Goal: Information Seeking & Learning: Learn about a topic

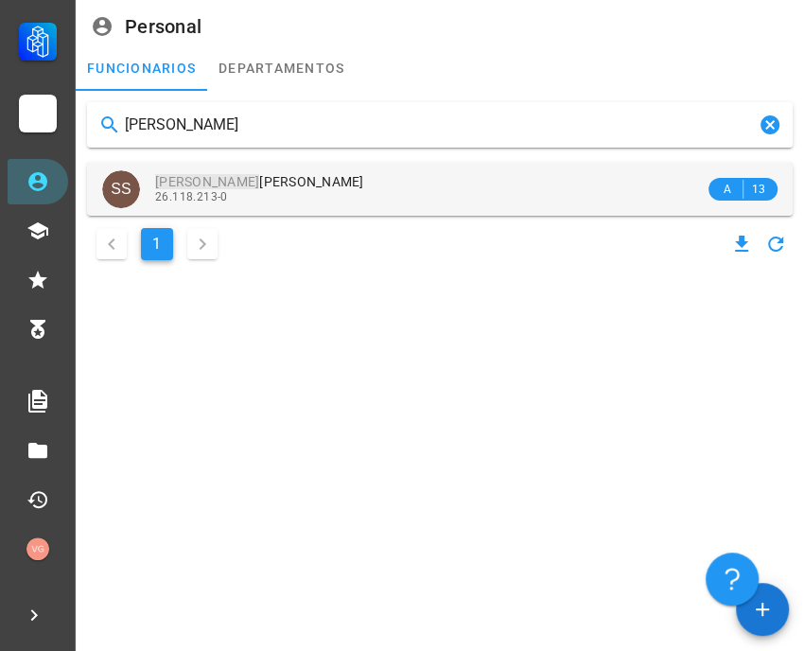
type input "[PERSON_NAME]"
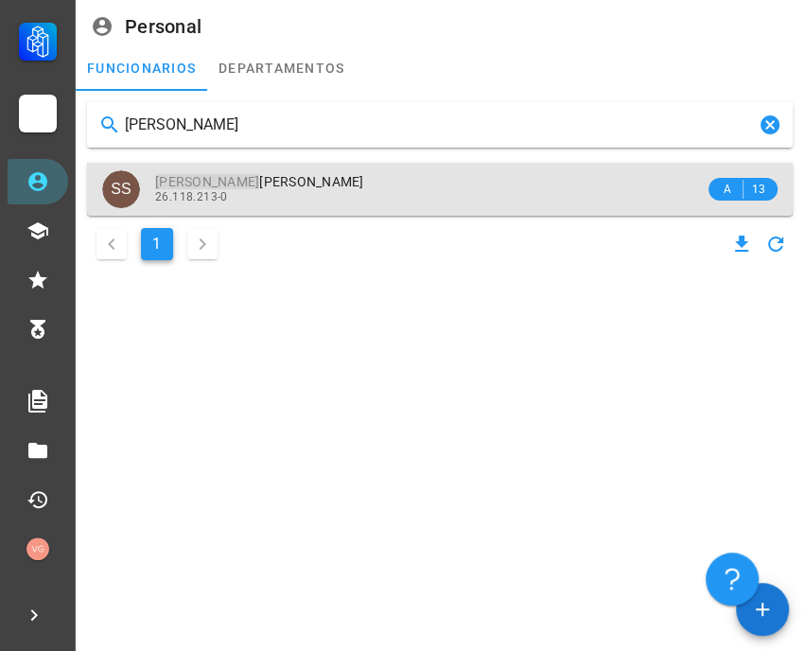
click at [317, 180] on span "[PERSON_NAME]" at bounding box center [259, 181] width 209 height 15
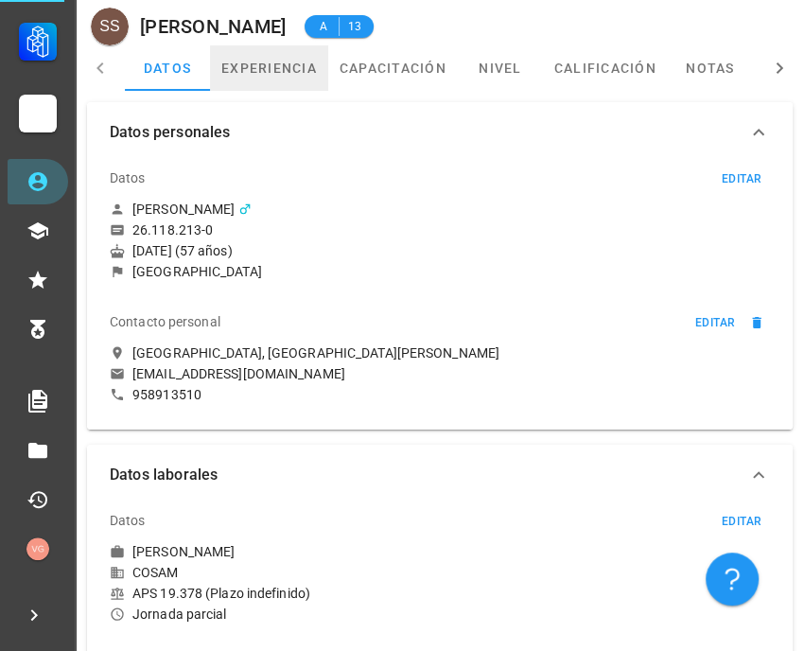
click at [283, 83] on link "experiencia" at bounding box center [269, 67] width 118 height 45
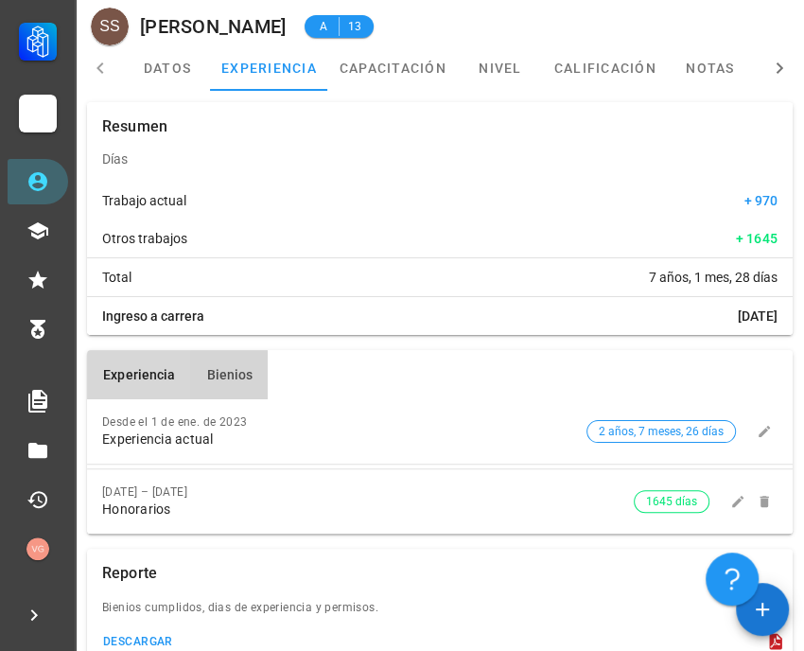
click at [238, 374] on span "Bienios" at bounding box center [228, 374] width 47 height 15
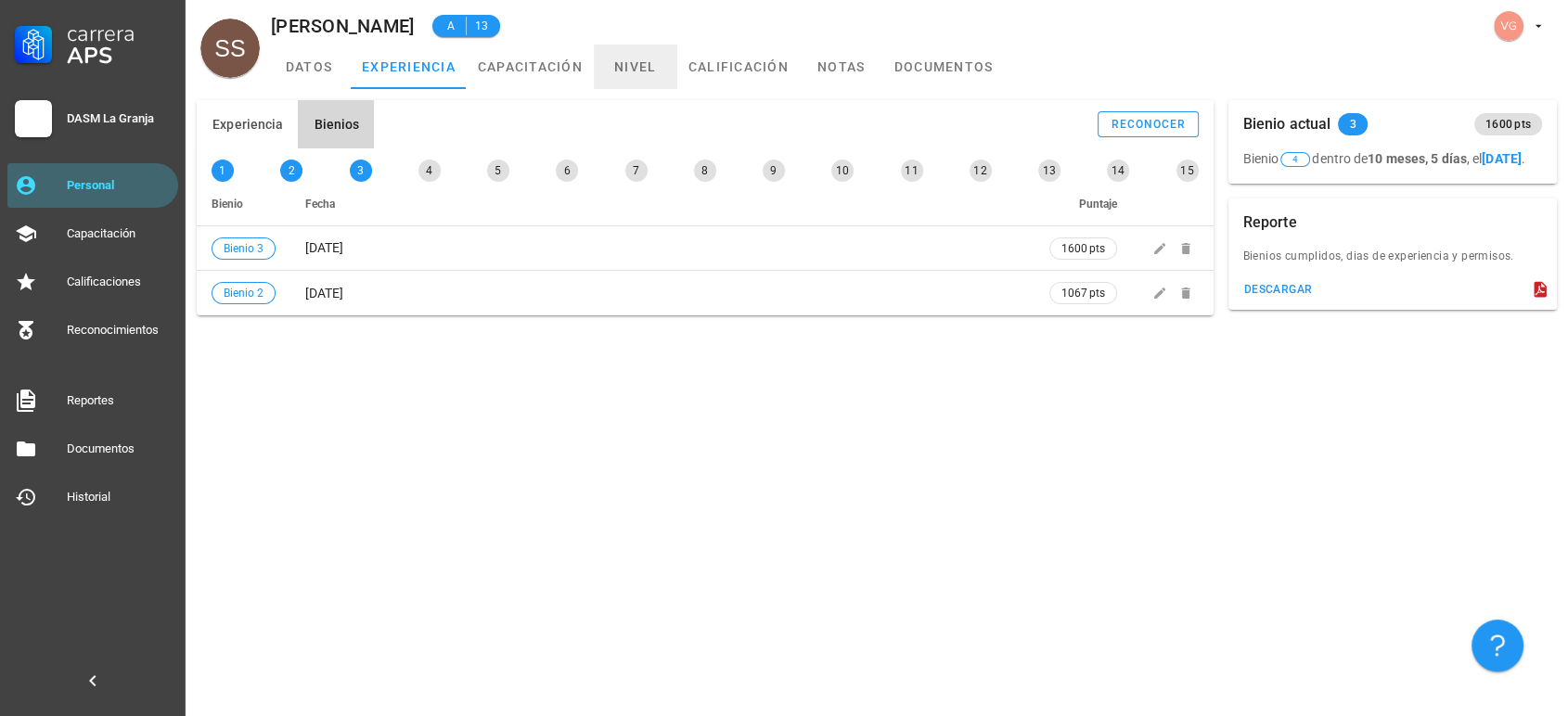
click at [638, 62] on link "nivel" at bounding box center [635, 66] width 83 height 44
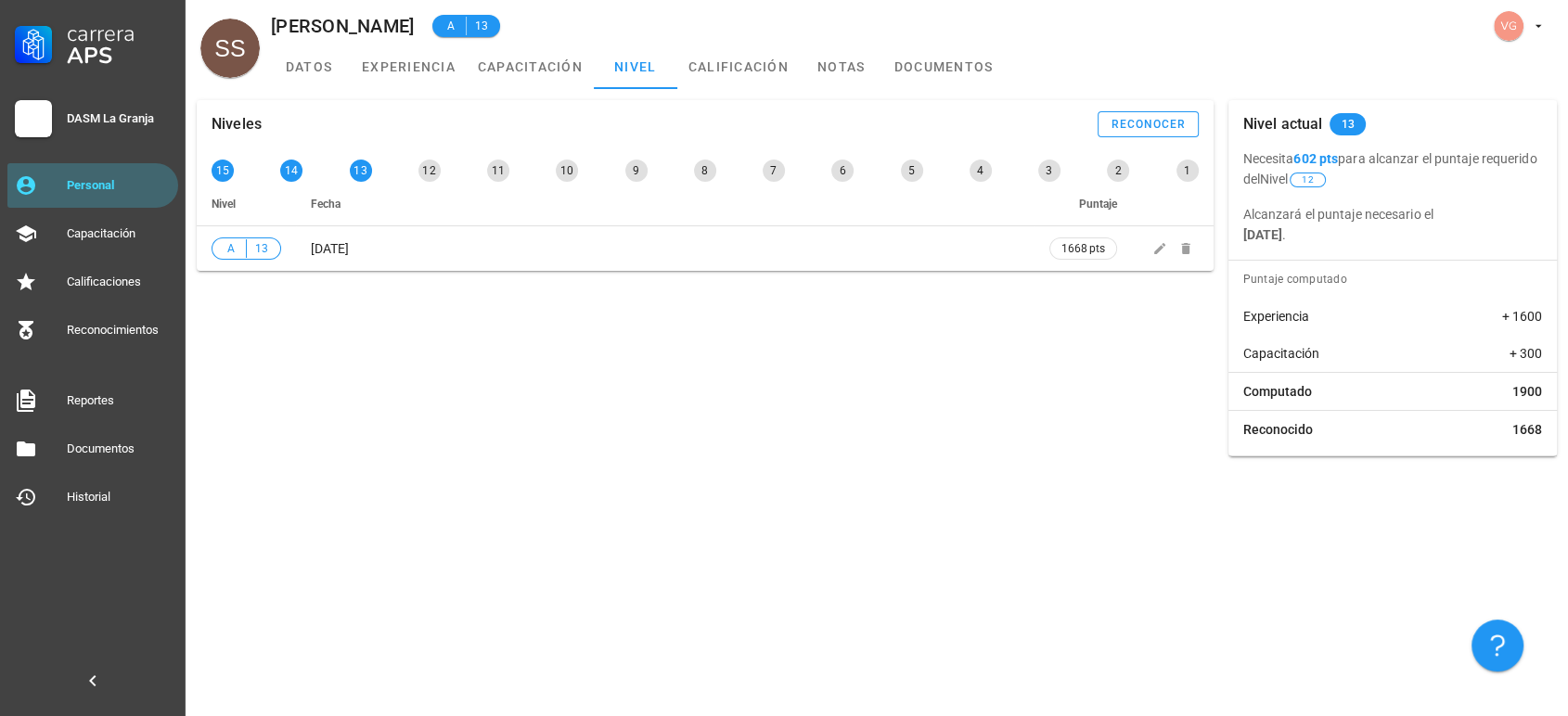
click at [787, 160] on b "602 pts" at bounding box center [1315, 158] width 44 height 15
click at [787, 232] on b "[DATE]" at bounding box center [1263, 234] width 40 height 15
click at [398, 65] on link "experiencia" at bounding box center [409, 66] width 116 height 44
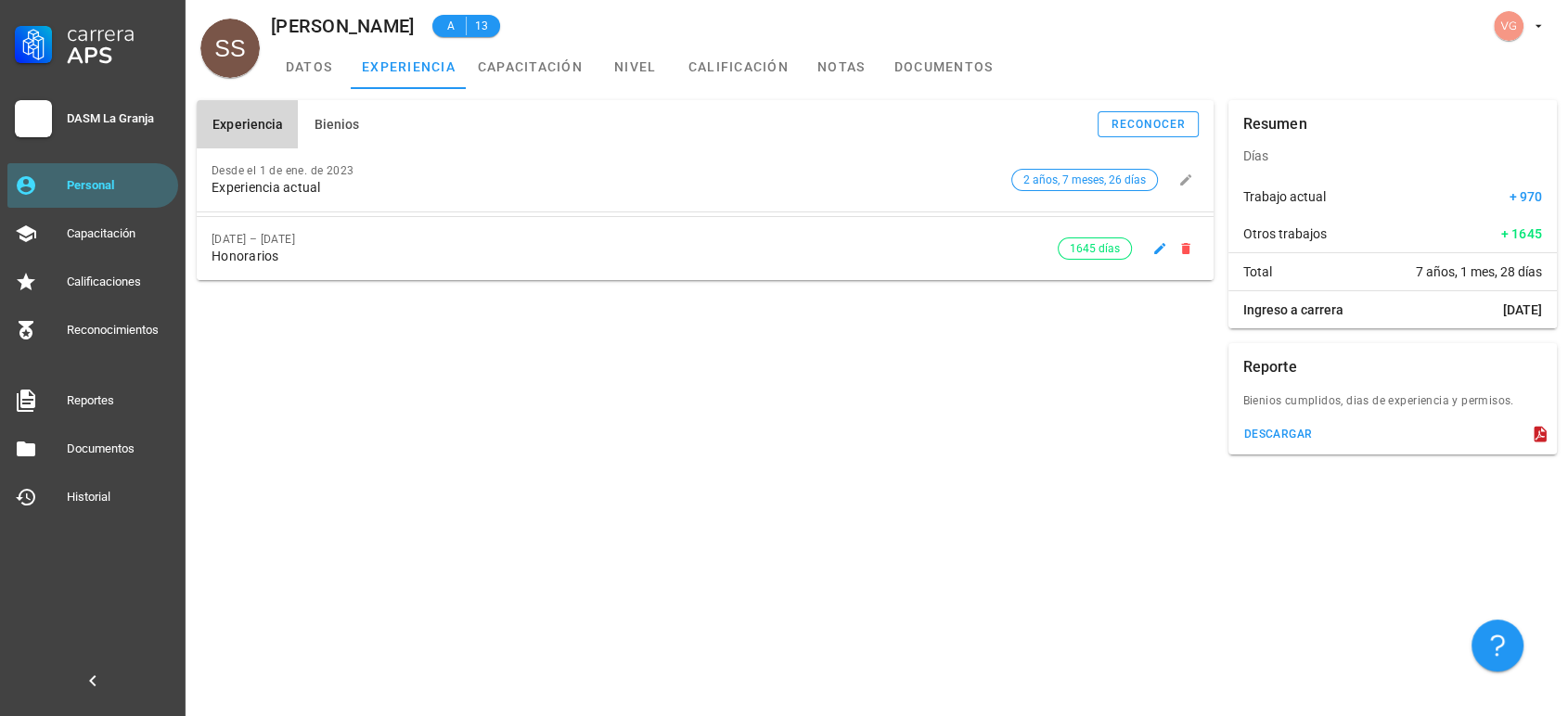
drag, startPoint x: 214, startPoint y: 234, endPoint x: 301, endPoint y: 234, distance: 87.0
click at [301, 234] on div "[DATE] – [DATE]" at bounding box center [634, 238] width 846 height 13
click at [341, 133] on button "Bienios" at bounding box center [336, 124] width 76 height 48
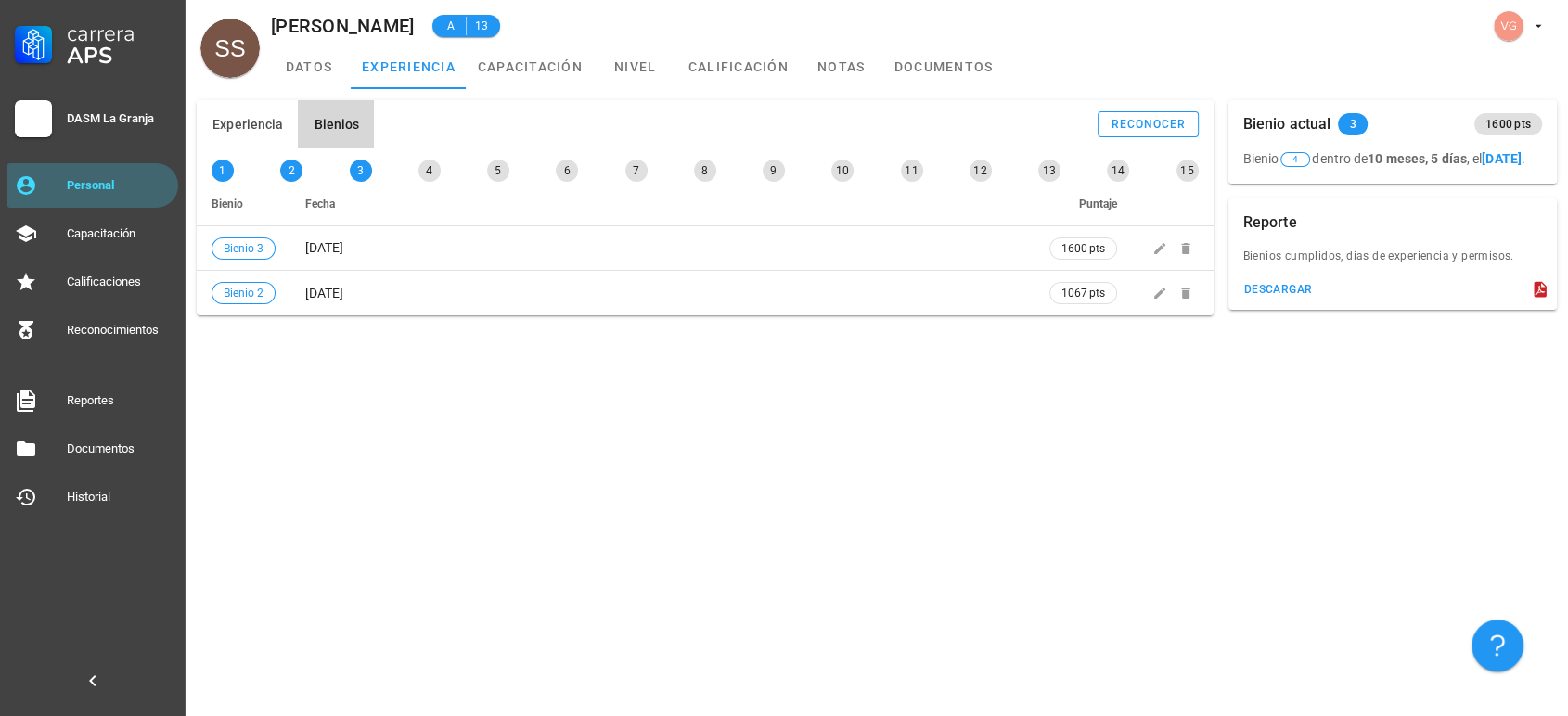
click at [286, 439] on div "Experiencia Bienios reconocer Desde el [DATE] Experiencia actual 2 años, 7 mese…" at bounding box center [877, 403] width 1383 height 628
click at [327, 397] on div "Experiencia Bienios reconocer Desde el [DATE] Experiencia actual 2 años, 7 mese…" at bounding box center [877, 403] width 1383 height 628
click at [379, 349] on div "Experiencia Bienios reconocer Desde el [DATE] Experiencia actual 2 años, 7 mese…" at bounding box center [877, 403] width 1383 height 628
click at [402, 434] on div "Experiencia Bienios reconocer Desde el [DATE] Experiencia actual 2 años, 7 mese…" at bounding box center [877, 403] width 1383 height 628
click at [648, 436] on div "Experiencia Bienios reconocer Desde el [DATE] Experiencia actual 2 años, 7 mese…" at bounding box center [877, 403] width 1383 height 628
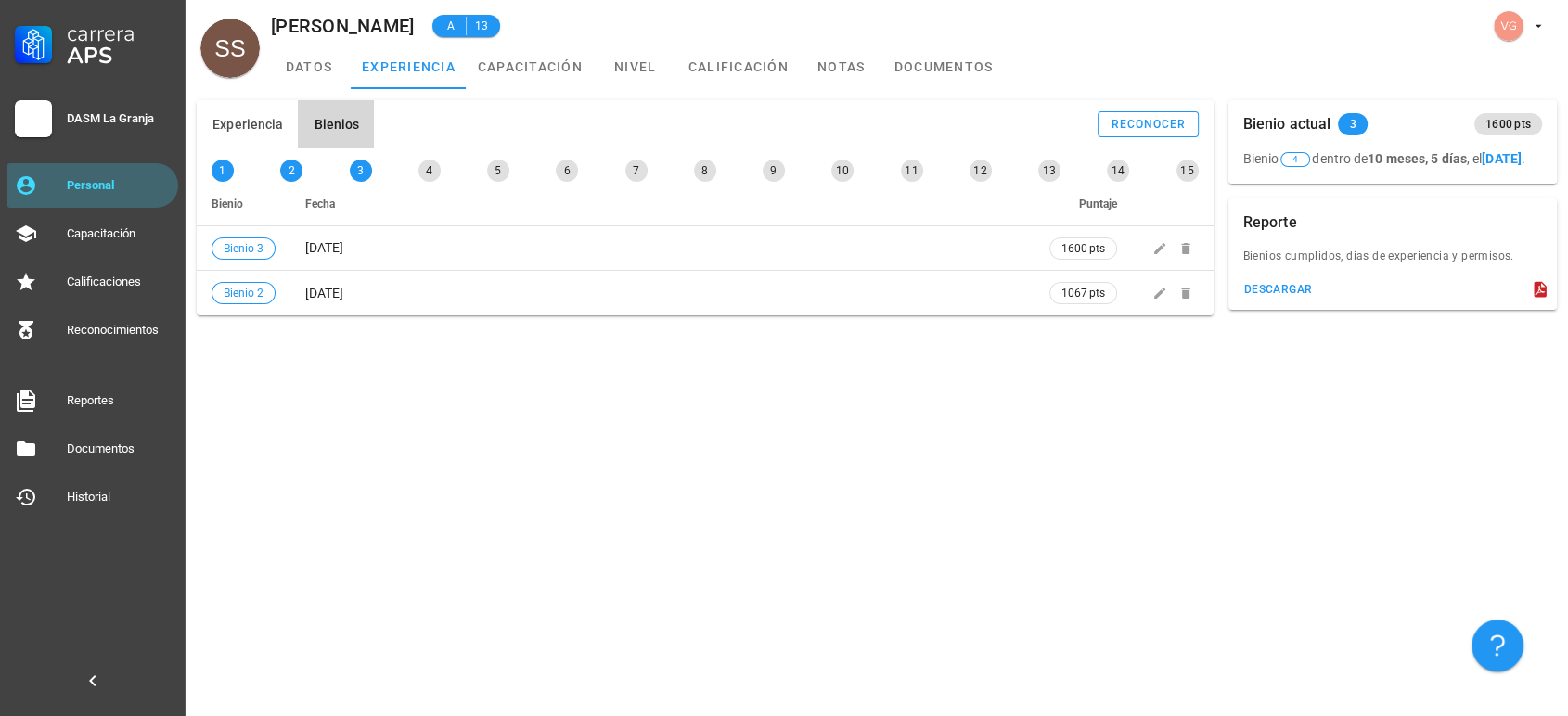
click at [382, 443] on div "Experiencia Bienios reconocer Desde el [DATE] Experiencia actual 2 años, 7 mese…" at bounding box center [877, 403] width 1383 height 628
click at [541, 423] on div "Experiencia Bienios reconocer Desde el [DATE] Experiencia actual 2 años, 7 mese…" at bounding box center [877, 403] width 1383 height 628
click at [414, 448] on div "Experiencia Bienios reconocer Desde el [DATE] Experiencia actual 2 años, 7 mese…" at bounding box center [877, 403] width 1383 height 628
click at [604, 436] on div "Experiencia Bienios reconocer Desde el [DATE] Experiencia actual 2 años, 7 mese…" at bounding box center [877, 403] width 1383 height 628
click at [527, 77] on link "capacitación" at bounding box center [531, 66] width 127 height 44
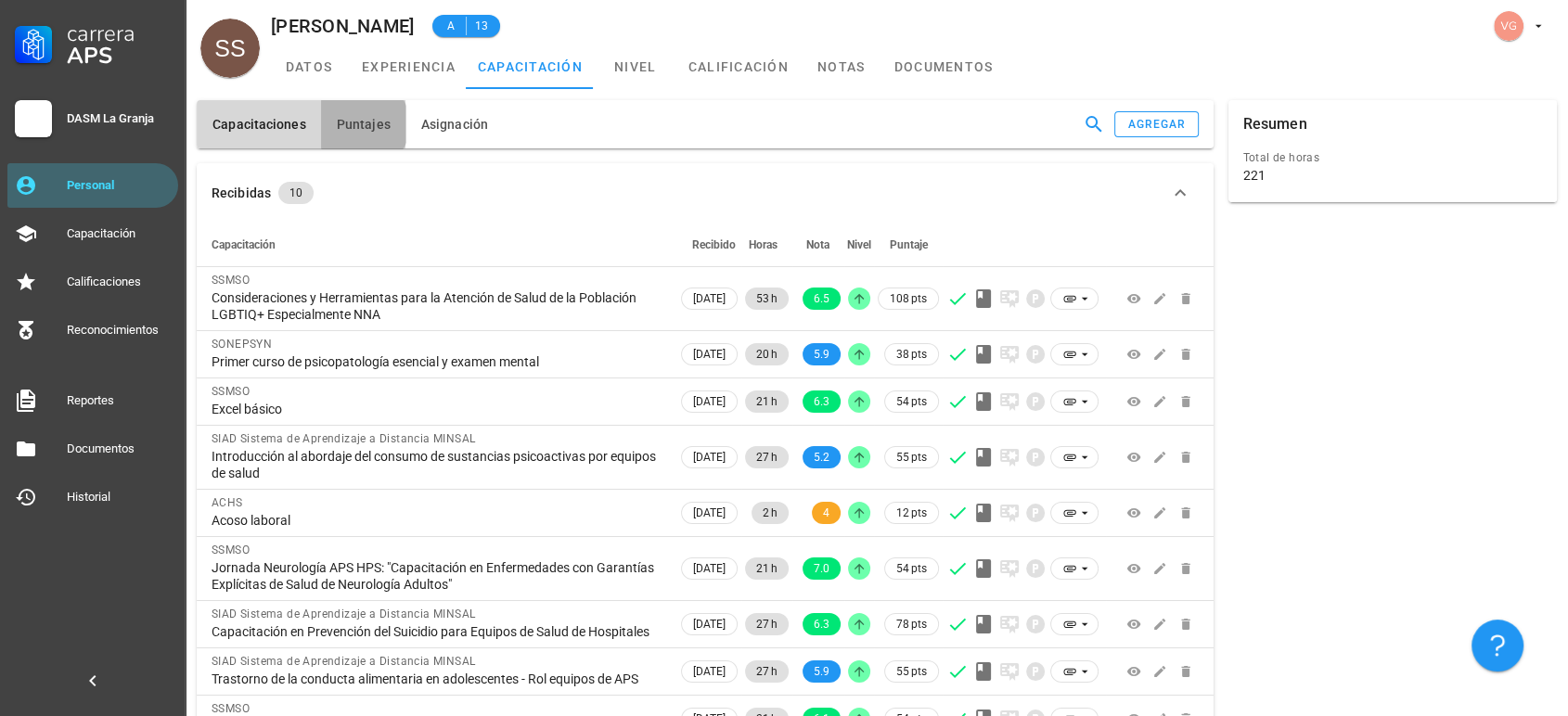
click at [349, 133] on button "Puntajes" at bounding box center [363, 124] width 84 height 48
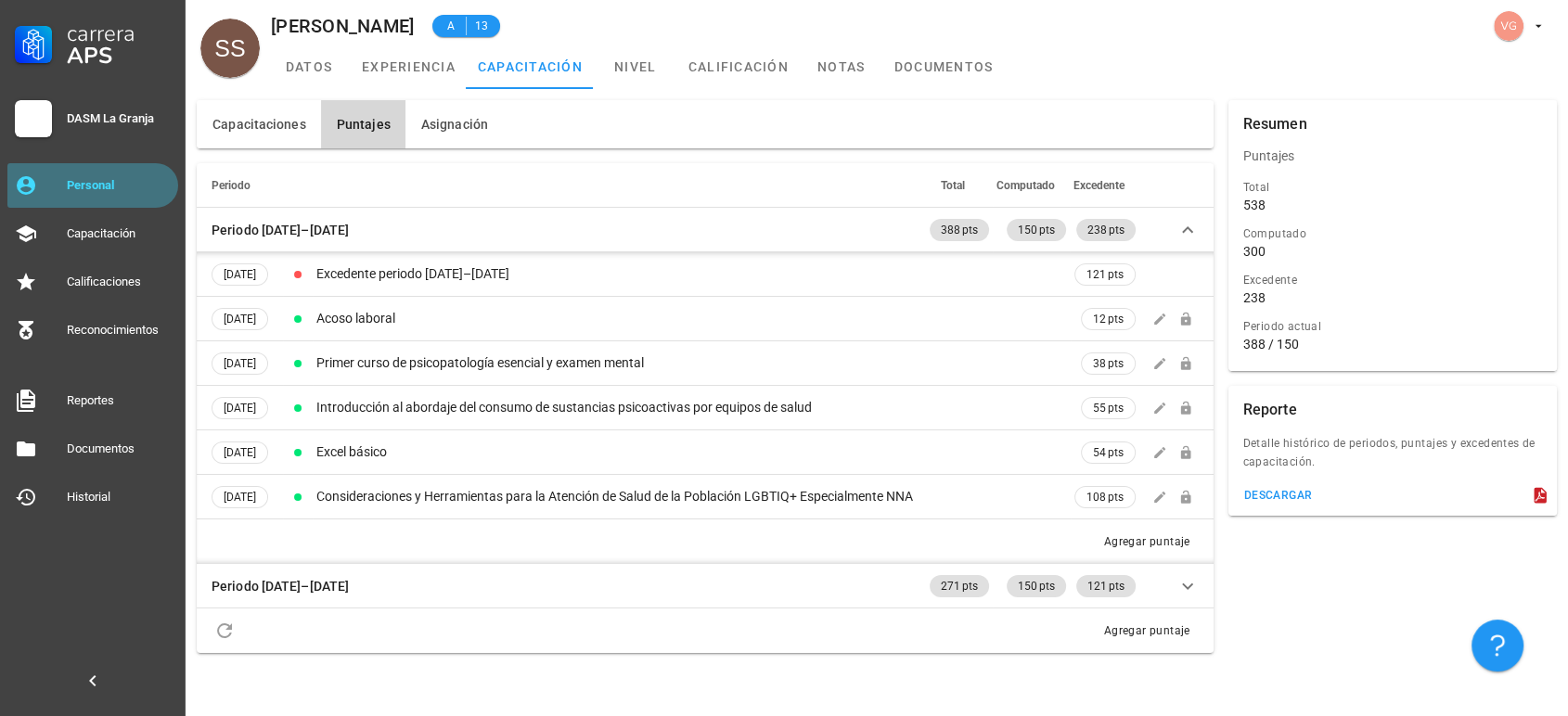
click at [67, 199] on div "Personal" at bounding box center [119, 185] width 104 height 29
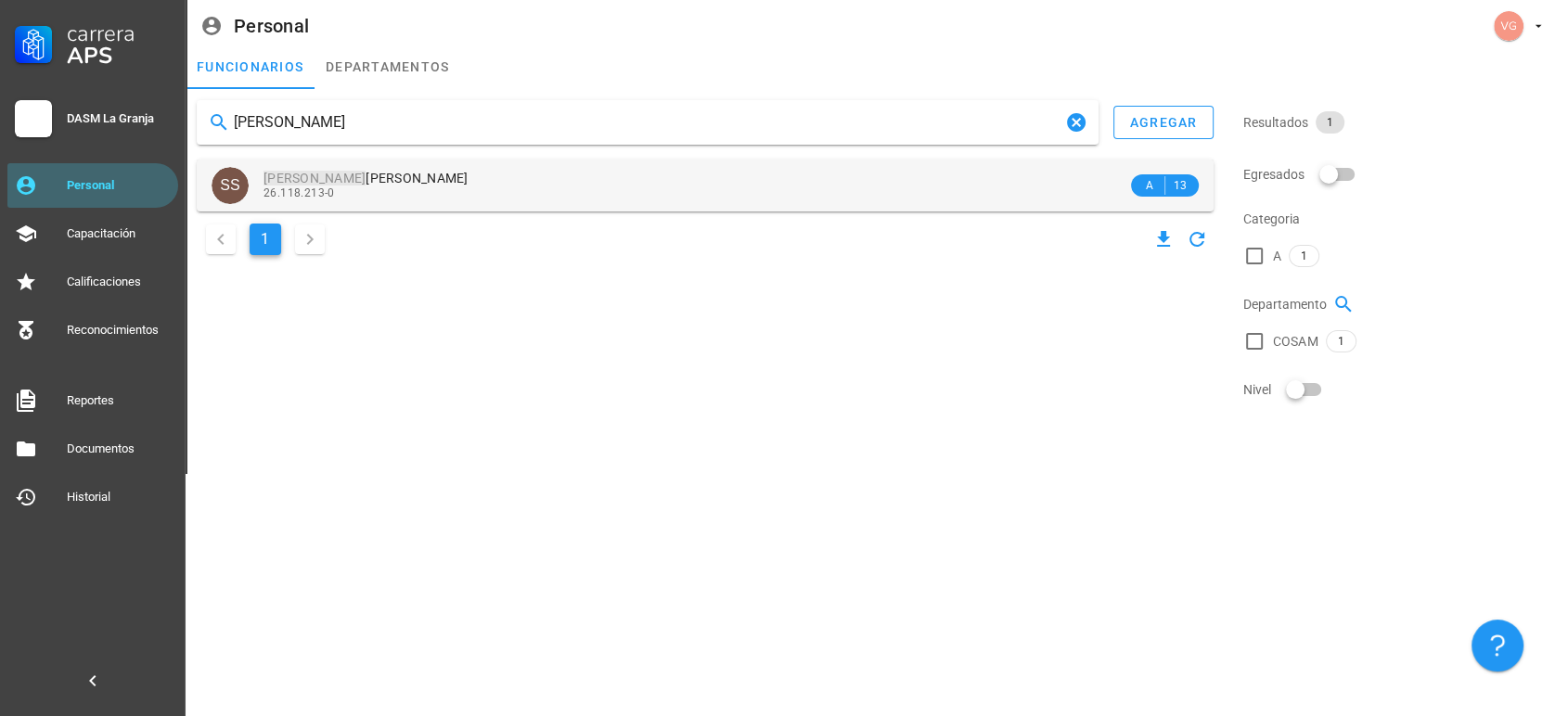
type input "[PERSON_NAME]"
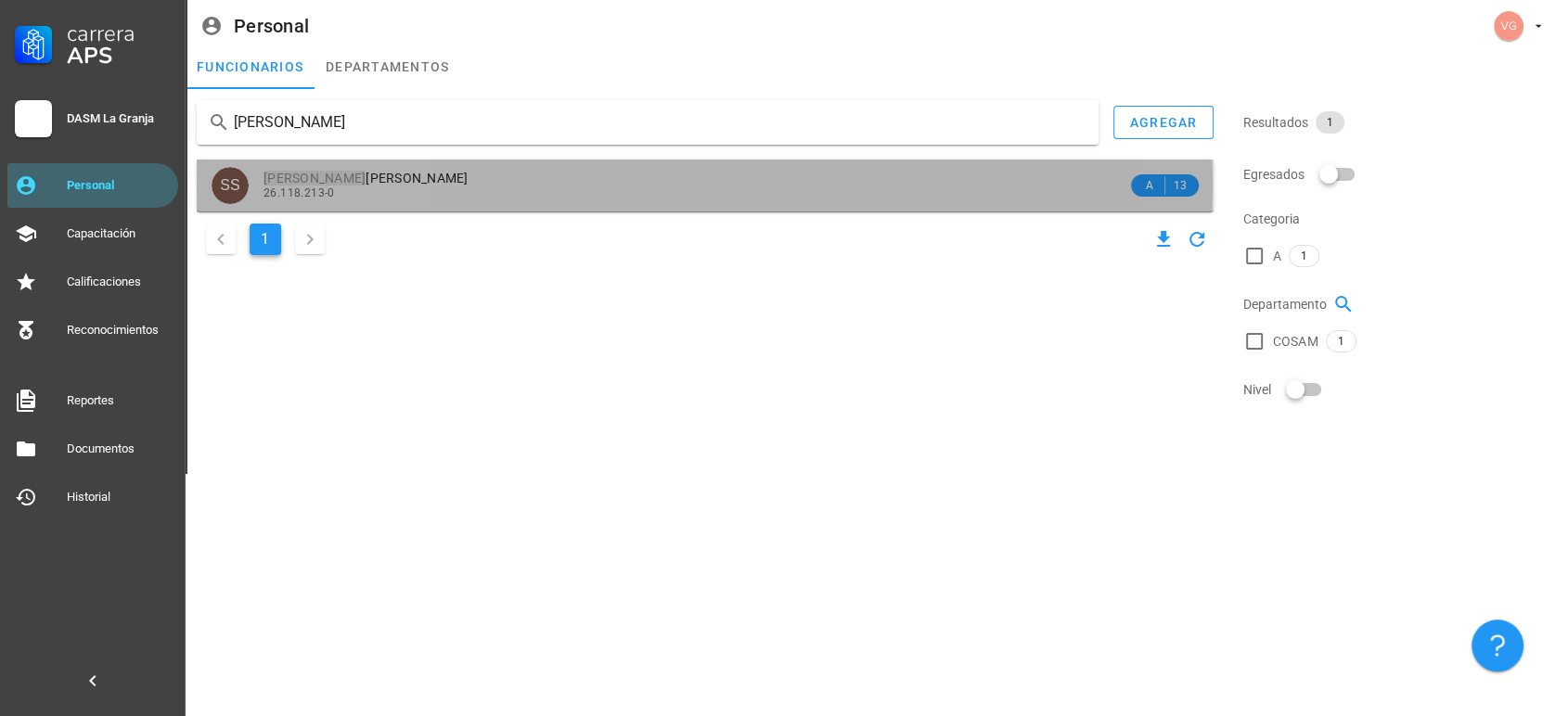
click at [375, 177] on span "[PERSON_NAME]" at bounding box center [366, 178] width 205 height 15
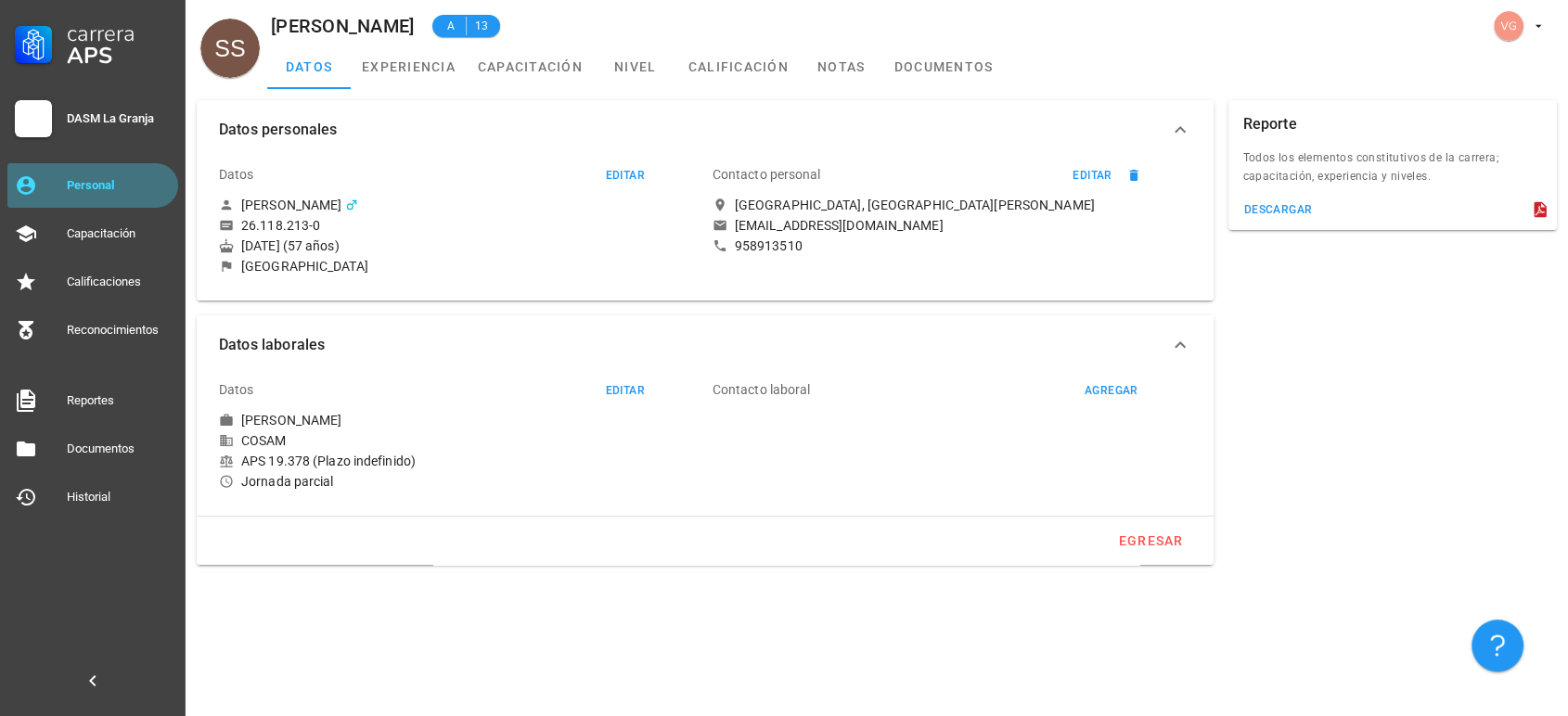
click at [97, 180] on div "Personal" at bounding box center [119, 185] width 104 height 15
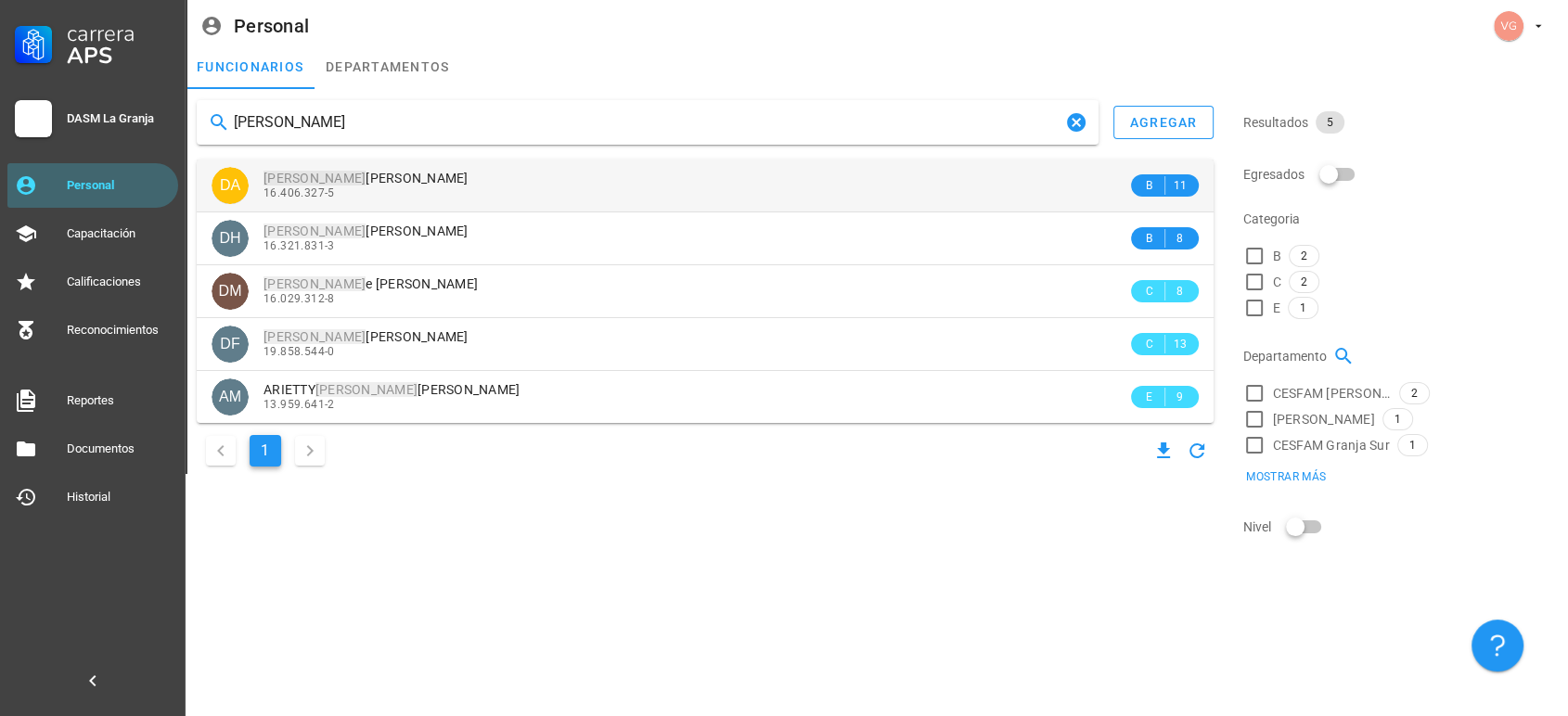
type input "[PERSON_NAME]"
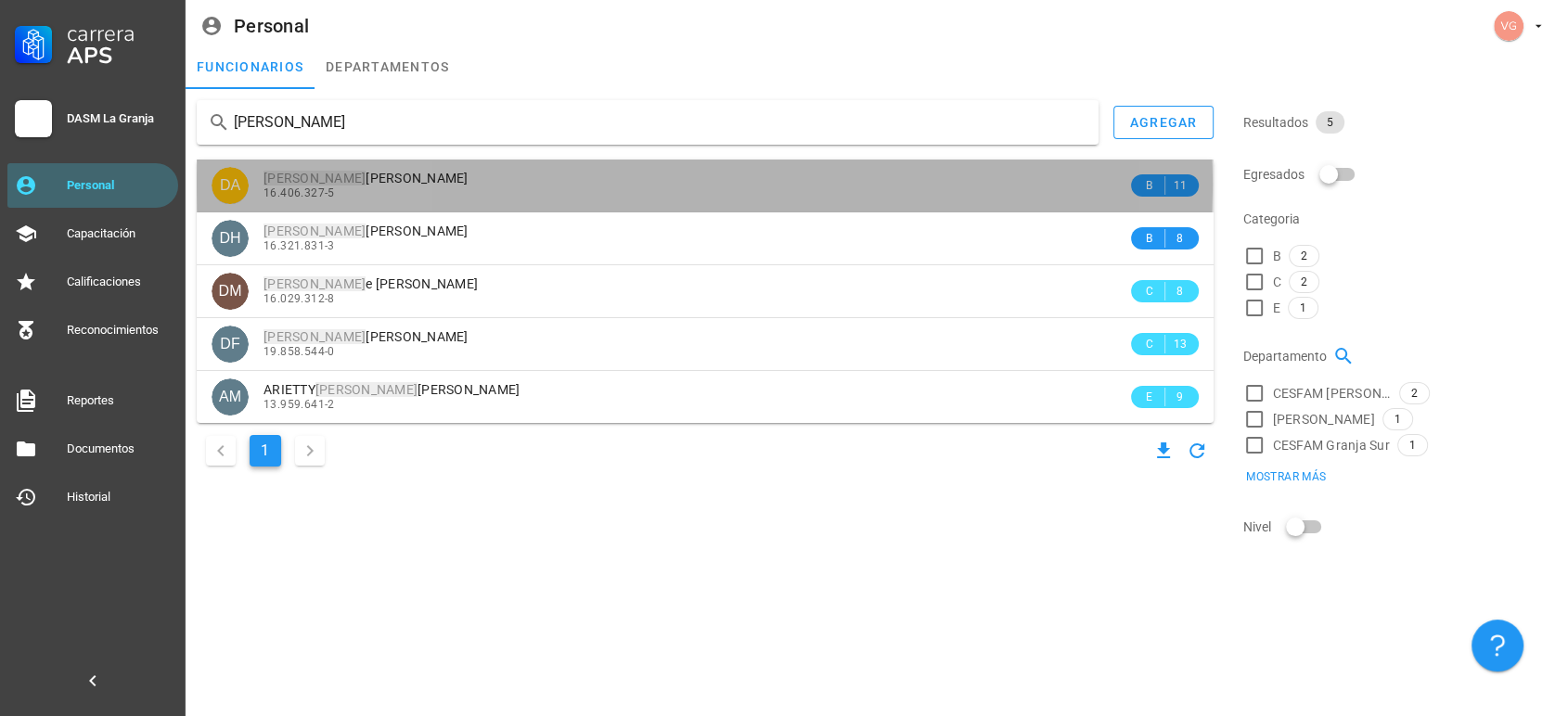
click at [424, 190] on div "16.406.327-5" at bounding box center [695, 192] width 864 height 13
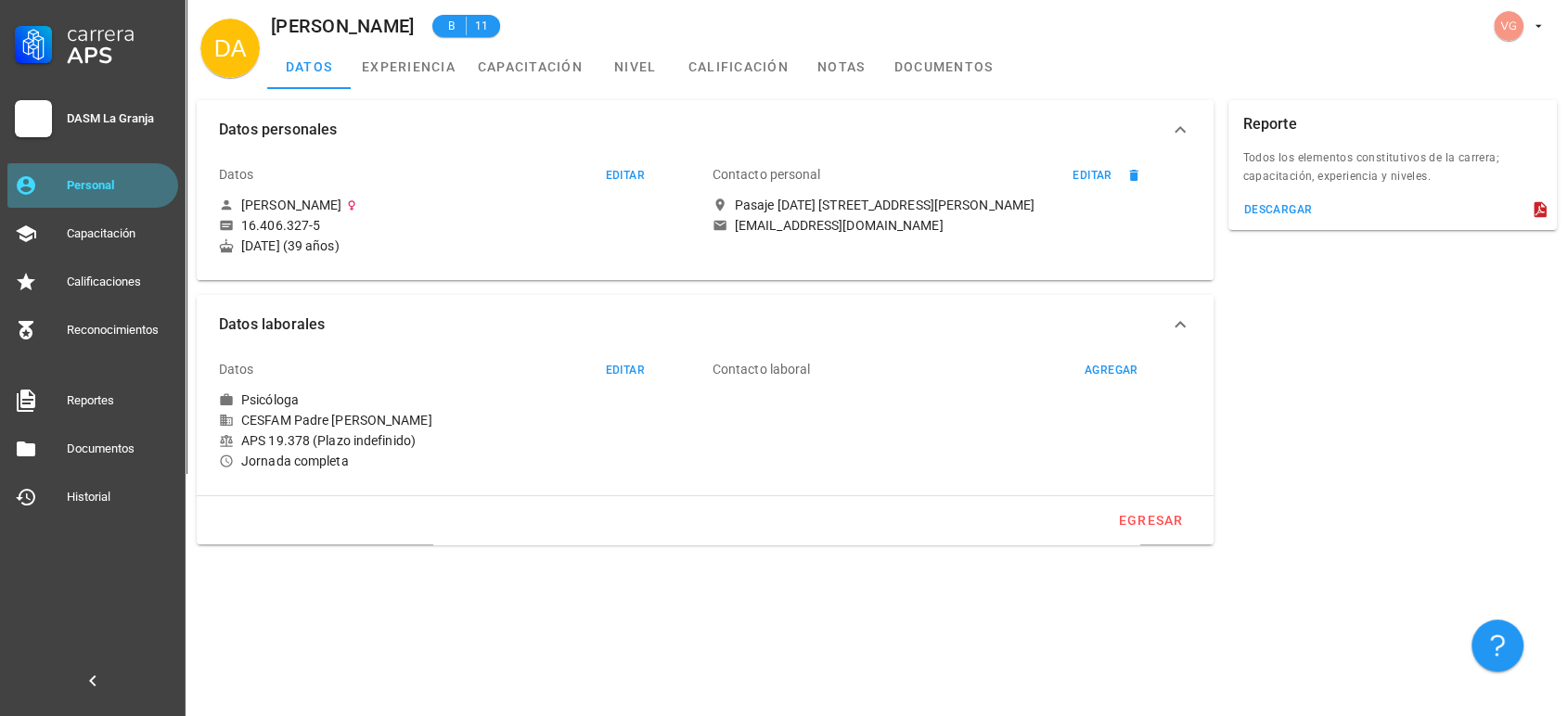
click at [123, 179] on div "Personal" at bounding box center [119, 185] width 104 height 15
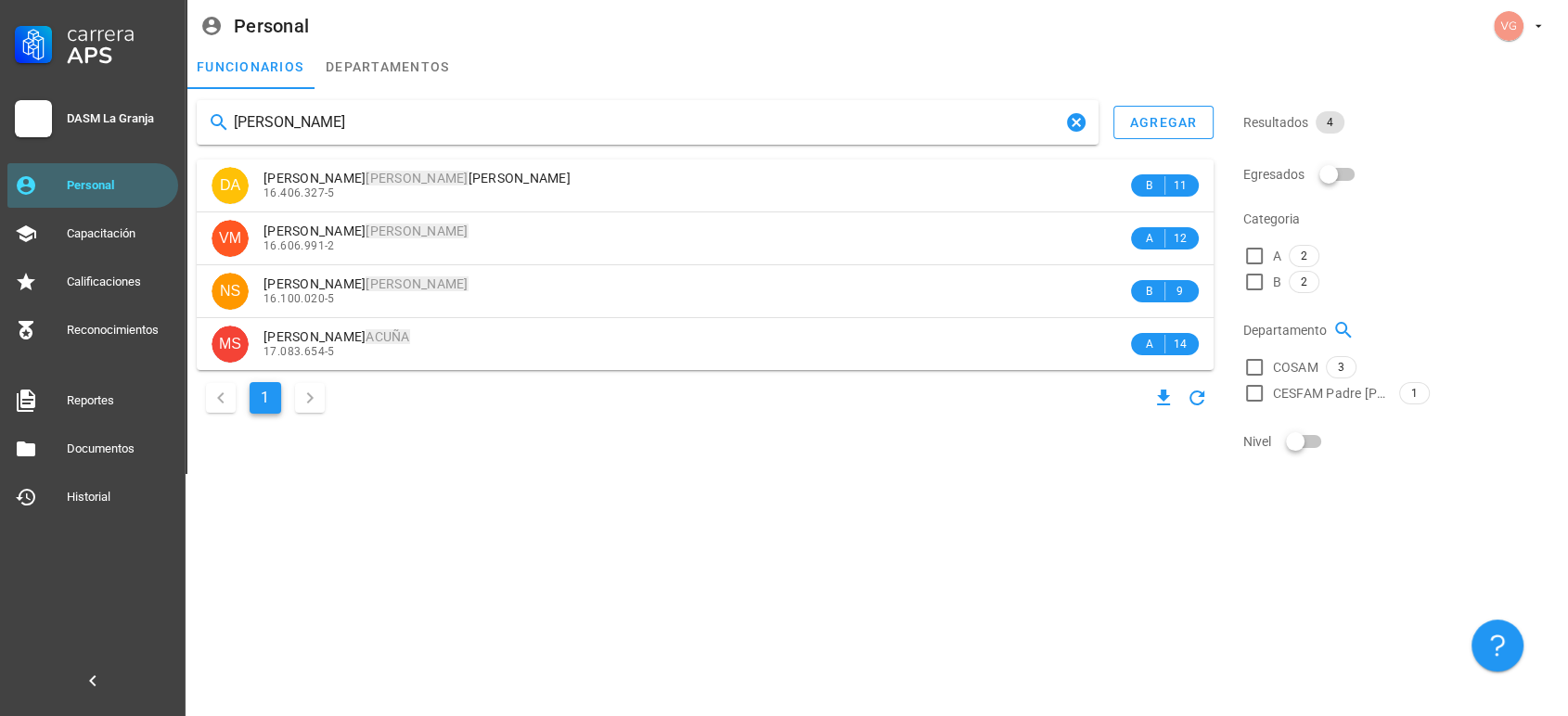
click at [233, 124] on input "[PERSON_NAME]" at bounding box center [647, 123] width 828 height 29
click at [257, 123] on input "[PERSON_NAME]" at bounding box center [647, 123] width 828 height 29
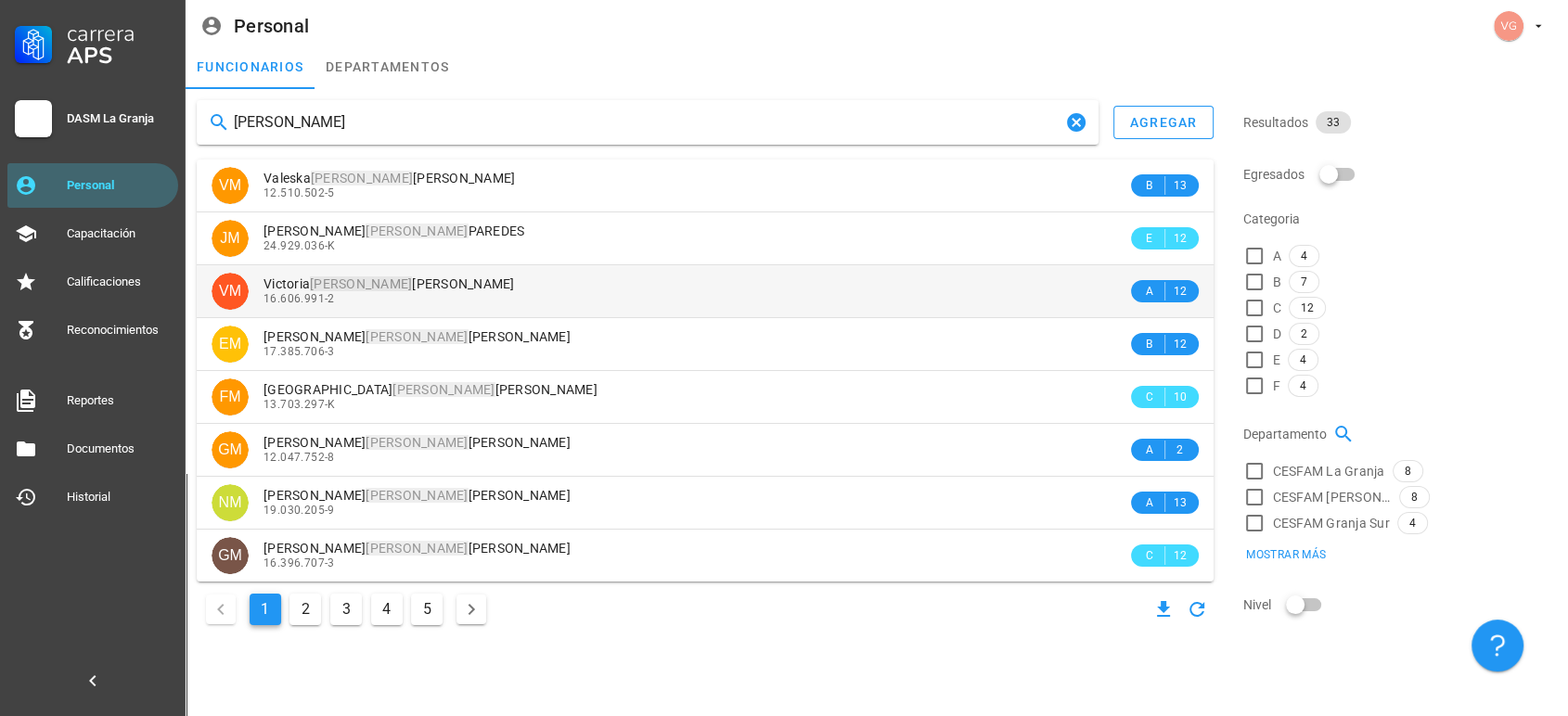
type input "[PERSON_NAME]"
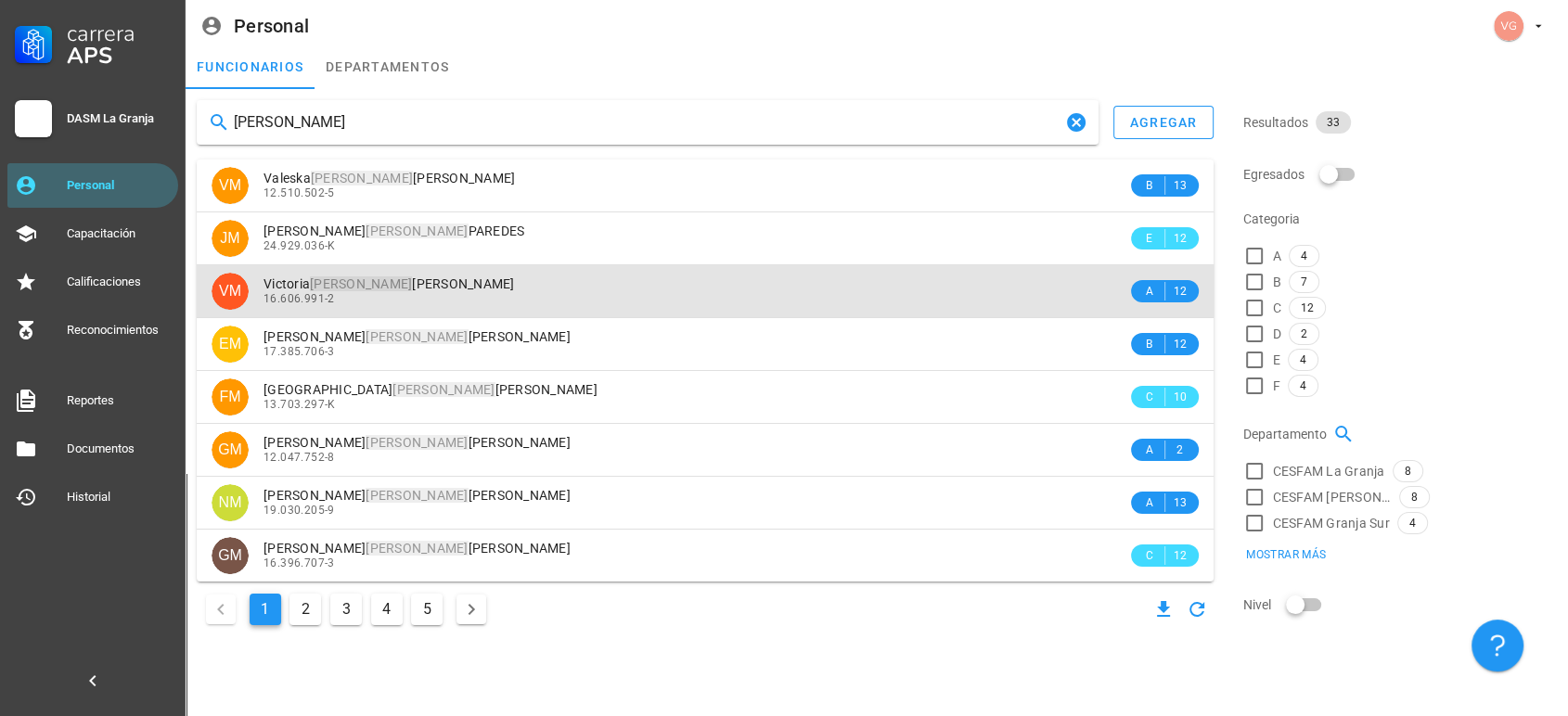
click at [407, 301] on div "16.606.991-2" at bounding box center [695, 298] width 864 height 13
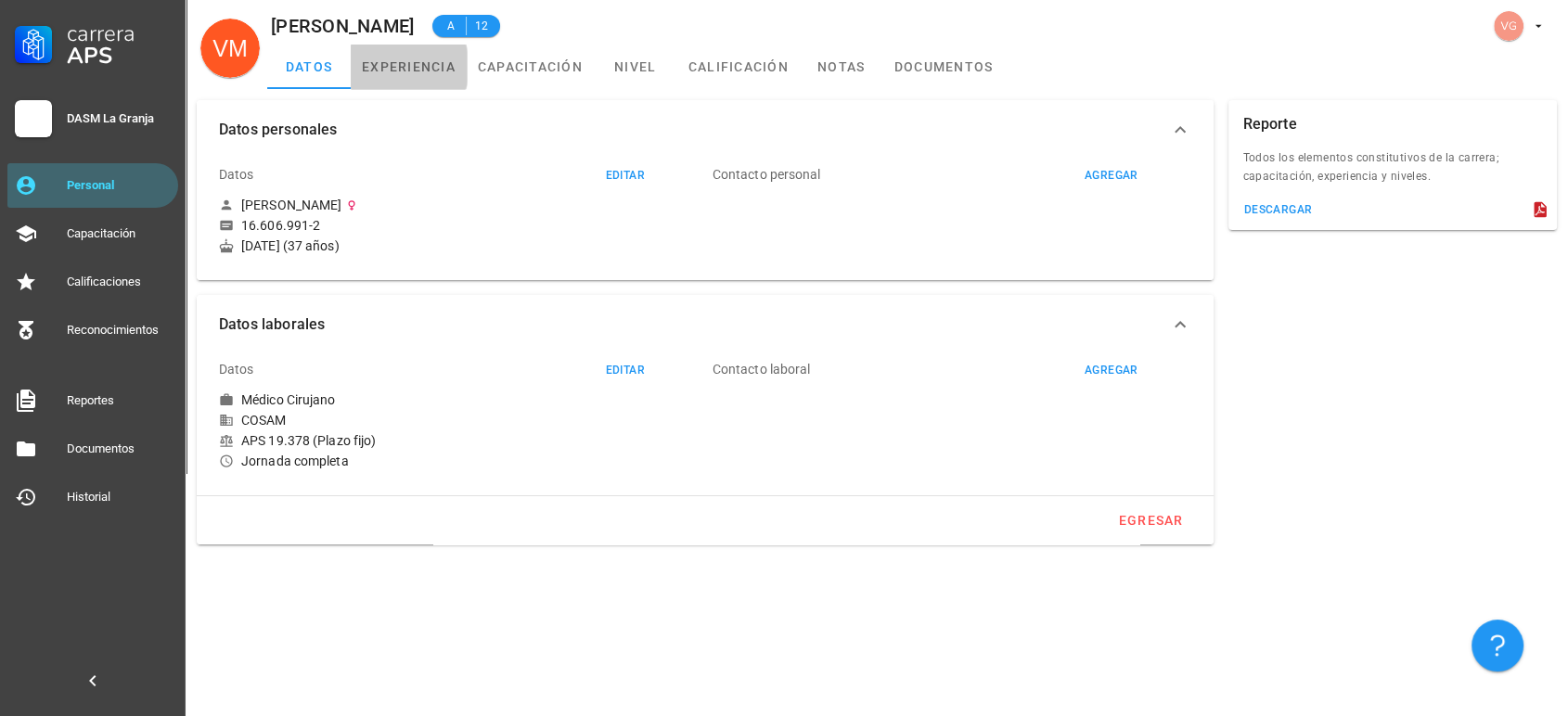
click at [422, 61] on link "experiencia" at bounding box center [409, 66] width 116 height 44
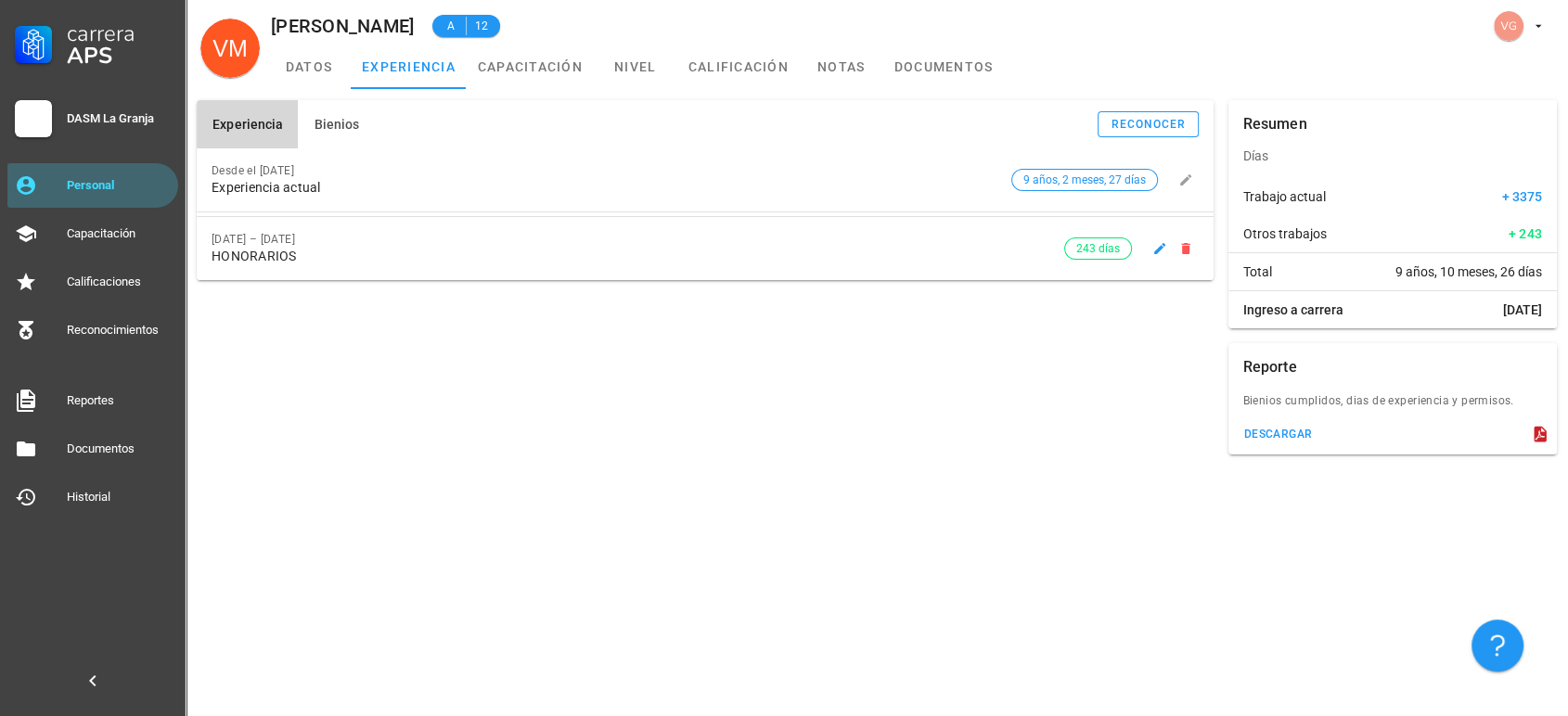
click at [299, 240] on div "[DATE] – [DATE]" at bounding box center [637, 238] width 852 height 13
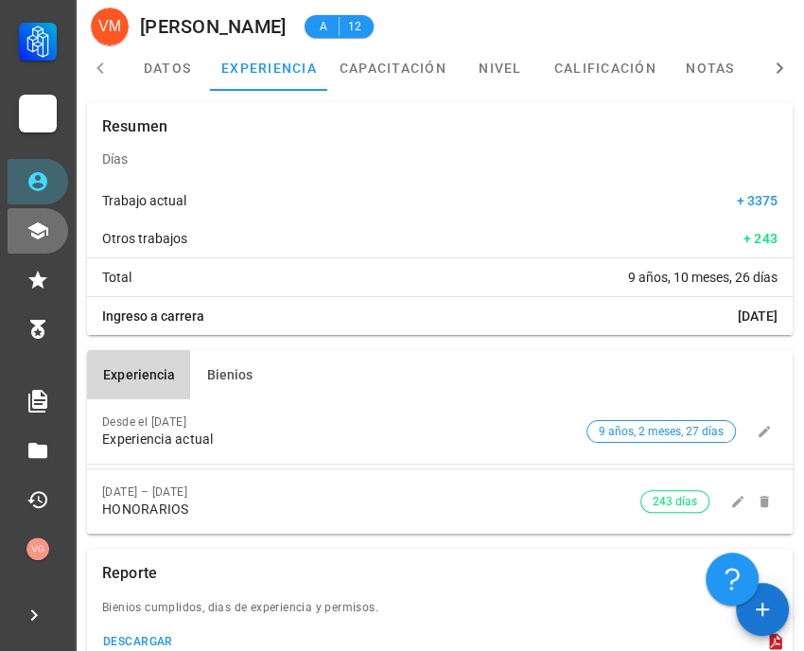
click at [41, 240] on icon at bounding box center [37, 230] width 23 height 23
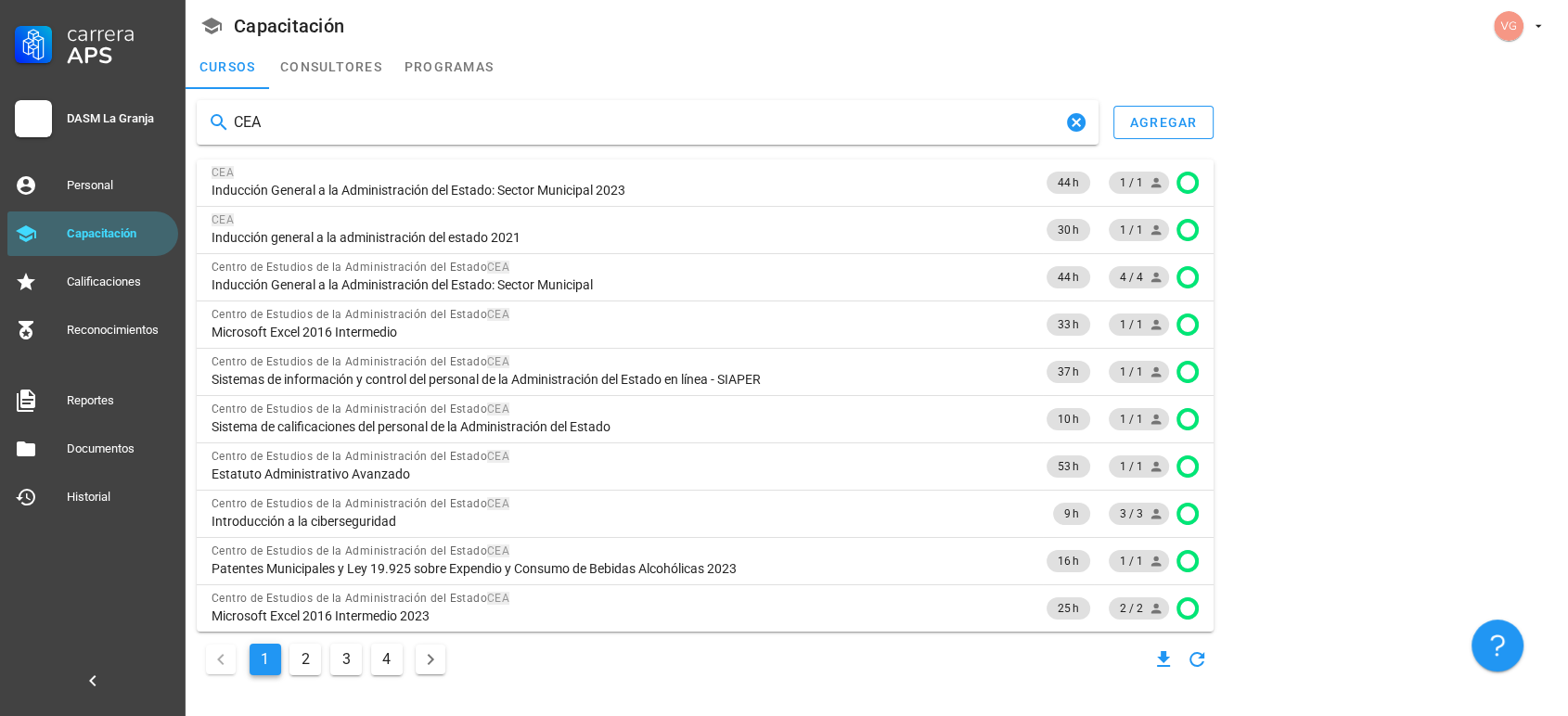
type input "CEA"
click at [304, 638] on button "2" at bounding box center [305, 660] width 31 height 31
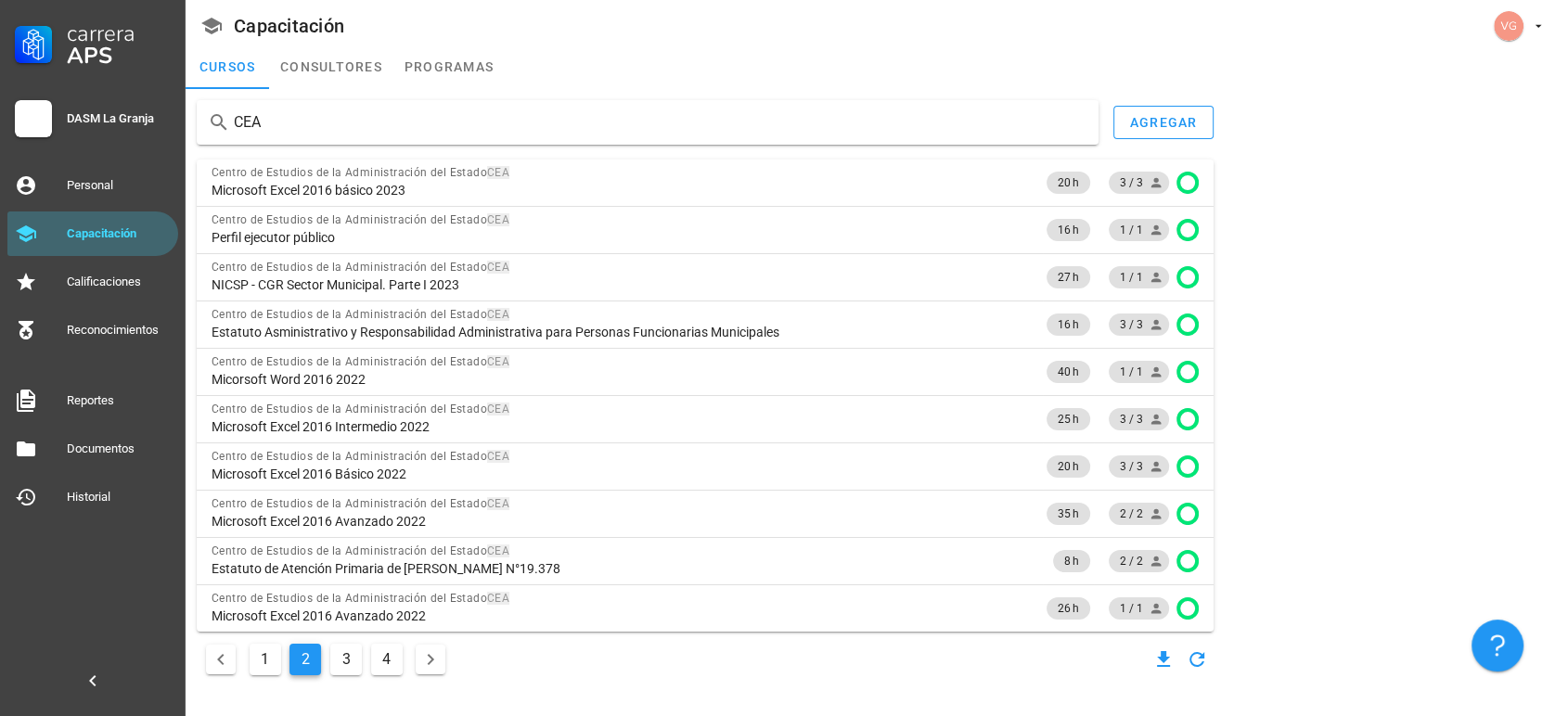
click at [354, 638] on button "3" at bounding box center [346, 660] width 31 height 31
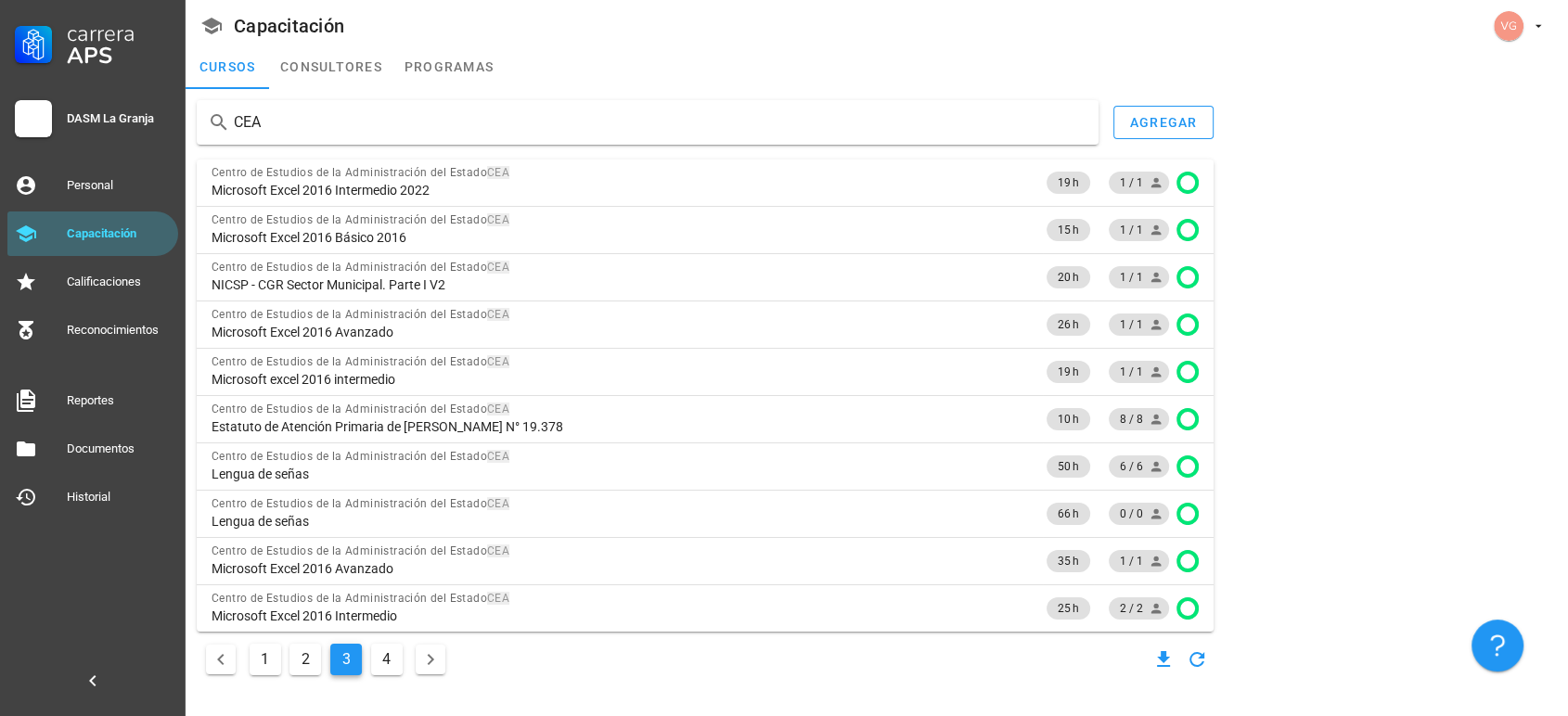
click at [397, 638] on button "4" at bounding box center [386, 660] width 31 height 31
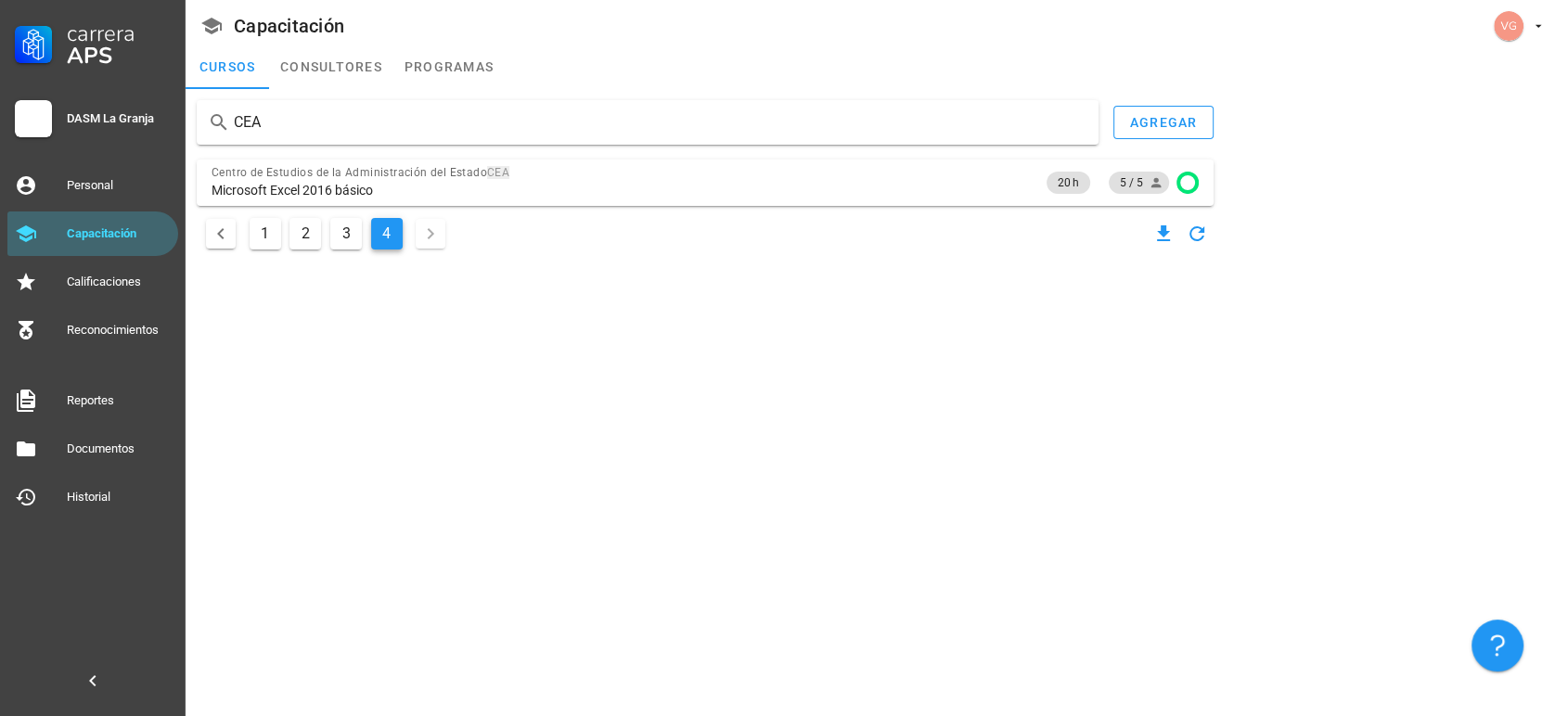
click at [275, 240] on button "1" at bounding box center [266, 233] width 31 height 31
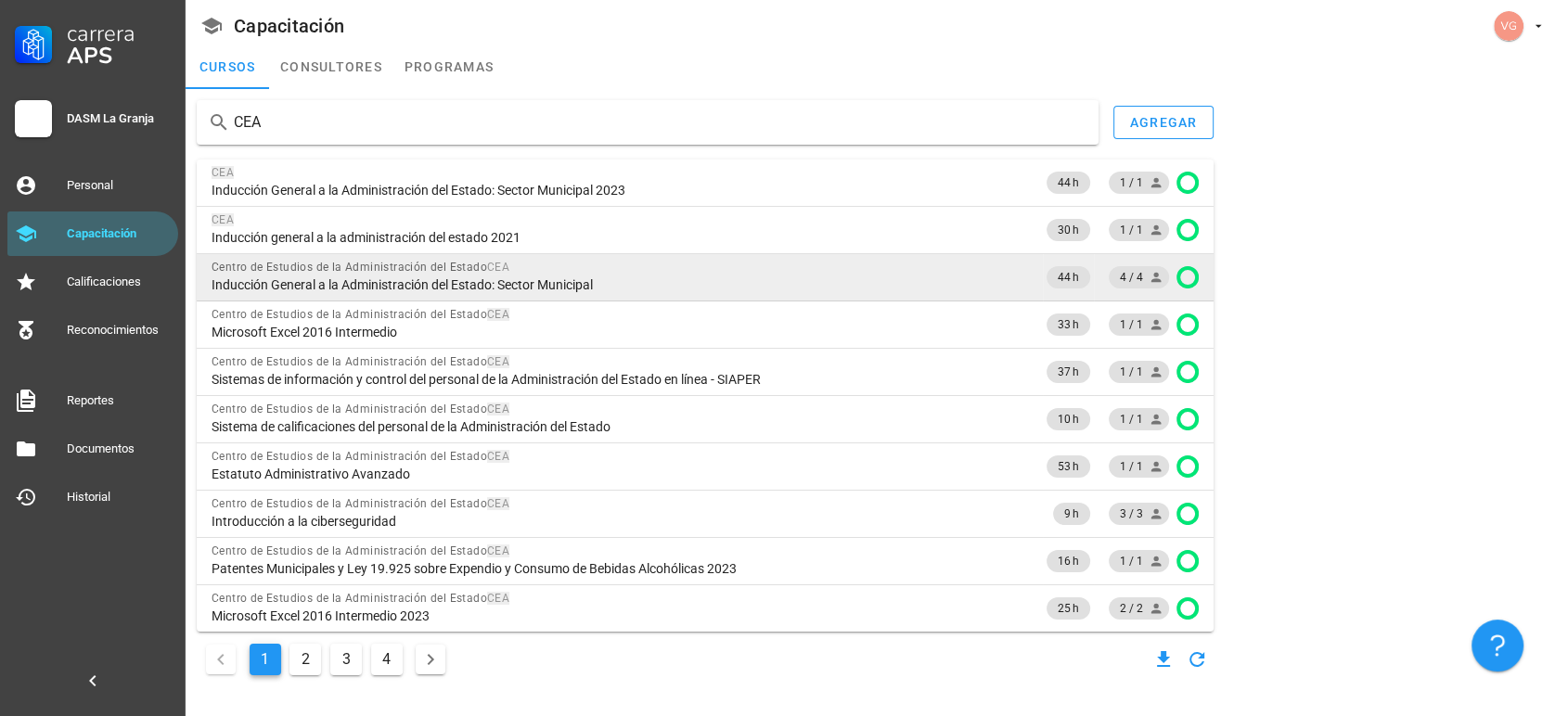
click at [371, 284] on span "Inducción General a la Administración del Estado: Sector Municipal" at bounding box center [402, 284] width 381 height 17
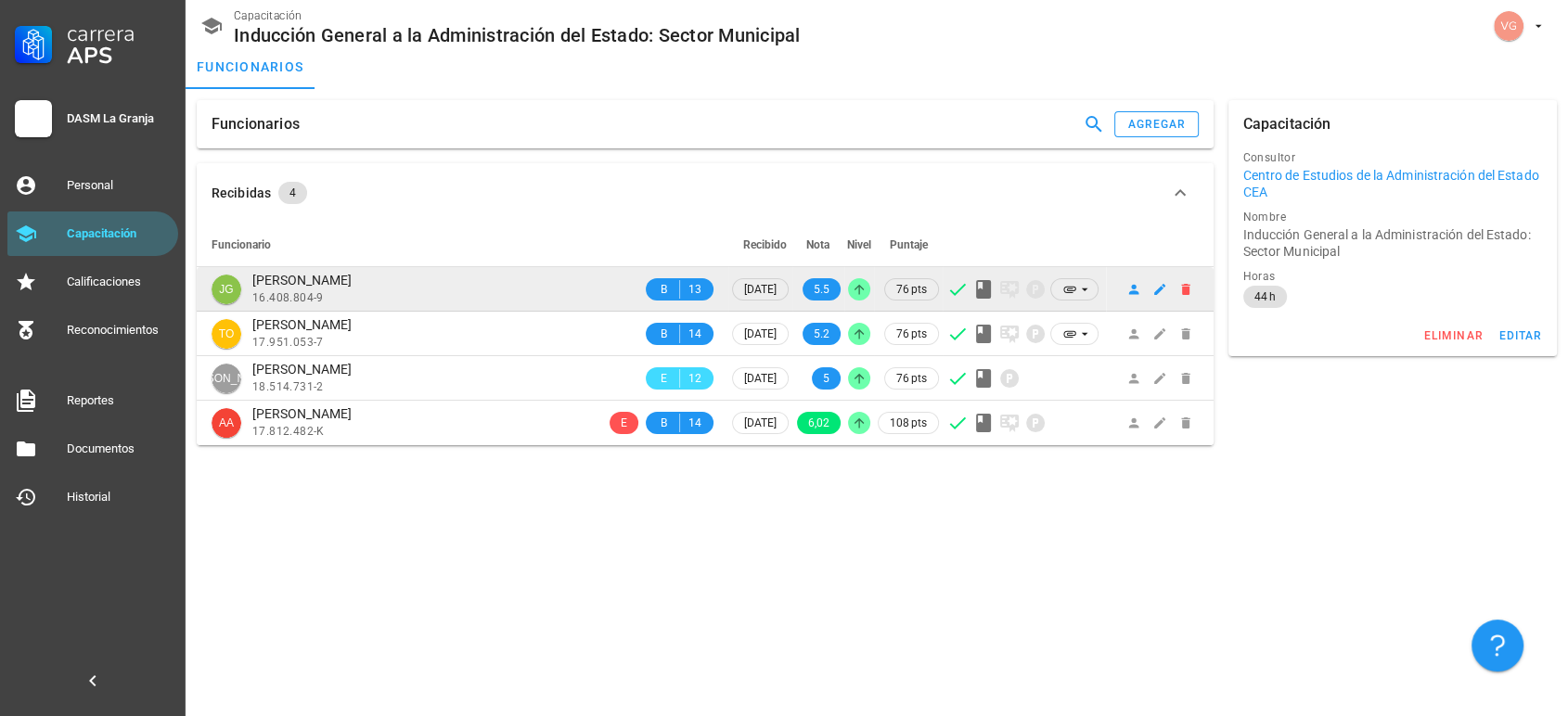
click at [535, 289] on div "JG [PERSON_NAME] 16.408.804-9" at bounding box center [427, 289] width 430 height 35
click at [787, 289] on icon at bounding box center [1069, 288] width 12 height 7
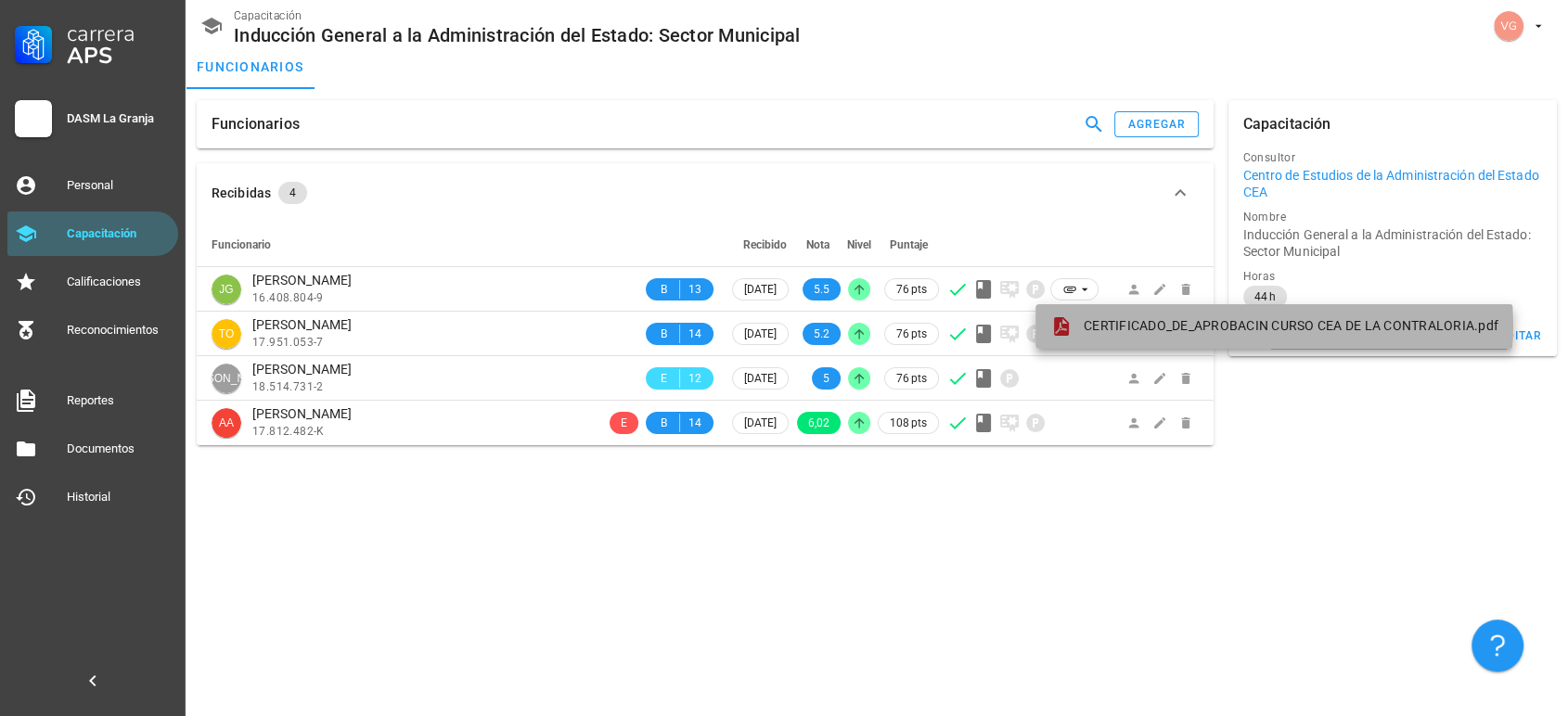
click at [787, 322] on span "CERTIFICADO_DE_APROBACIN CURSO CEA DE LA CONTRALORIA.pdf" at bounding box center [1290, 326] width 415 height 15
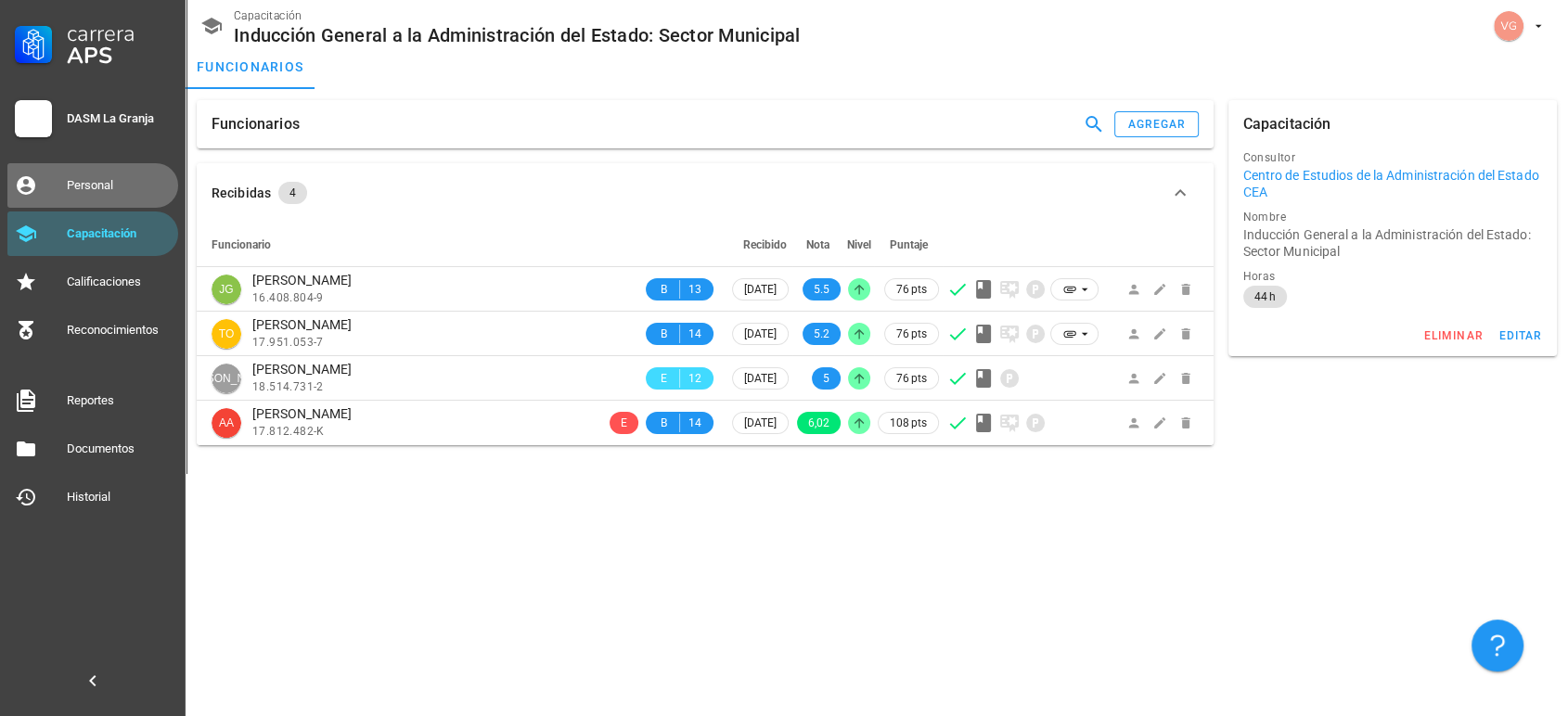
click at [108, 188] on div "Personal" at bounding box center [119, 185] width 104 height 15
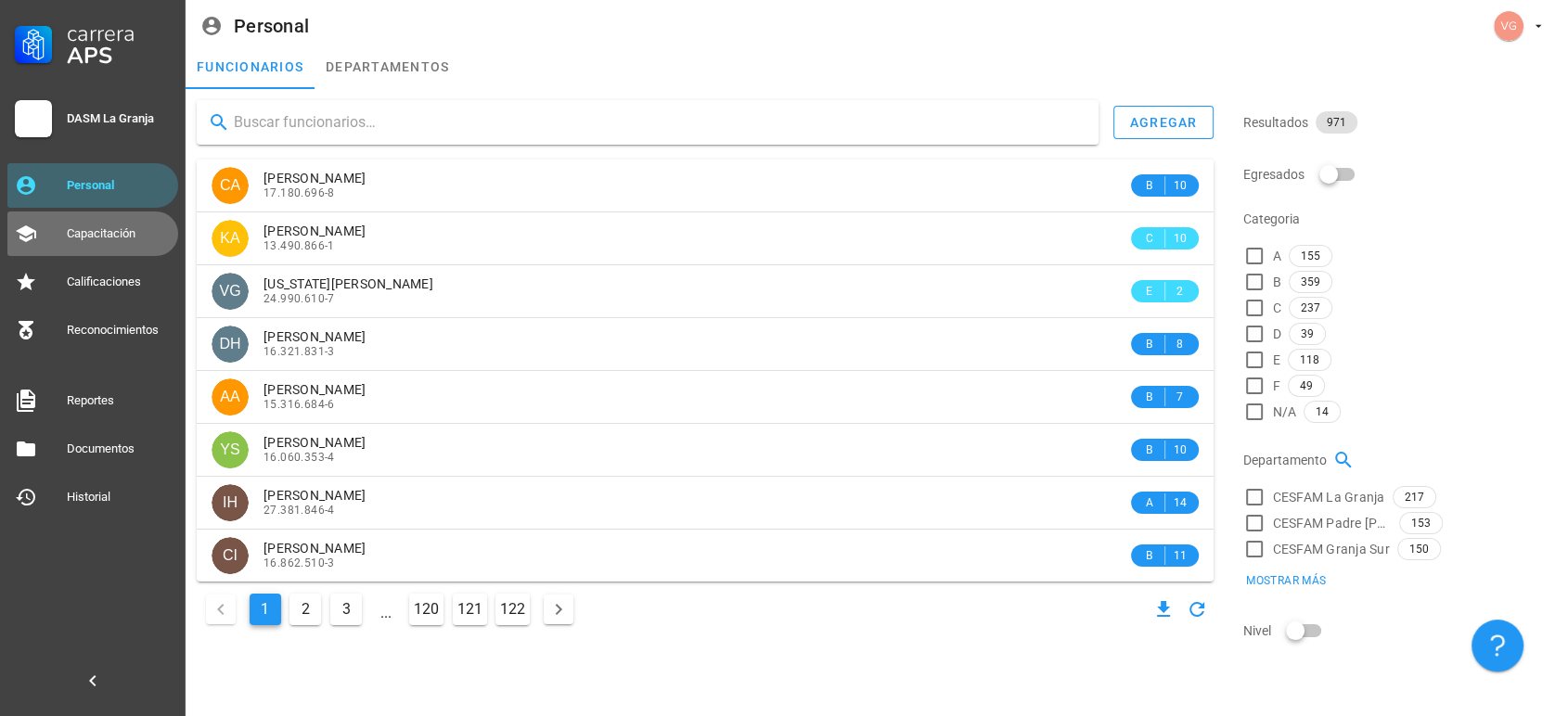
click at [104, 240] on div "Capacitación" at bounding box center [119, 233] width 104 height 15
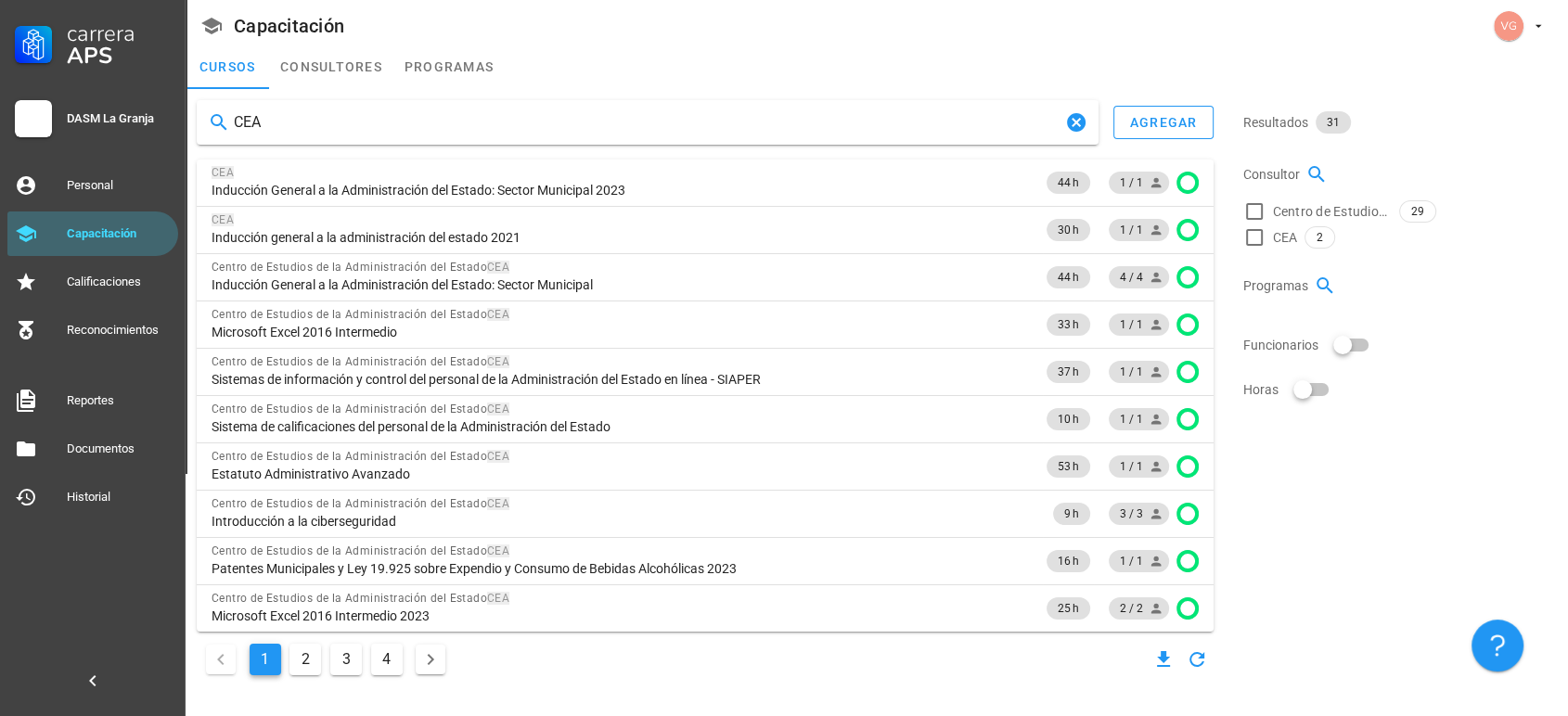
type input "CEA"
click at [302, 638] on button "2" at bounding box center [305, 660] width 31 height 31
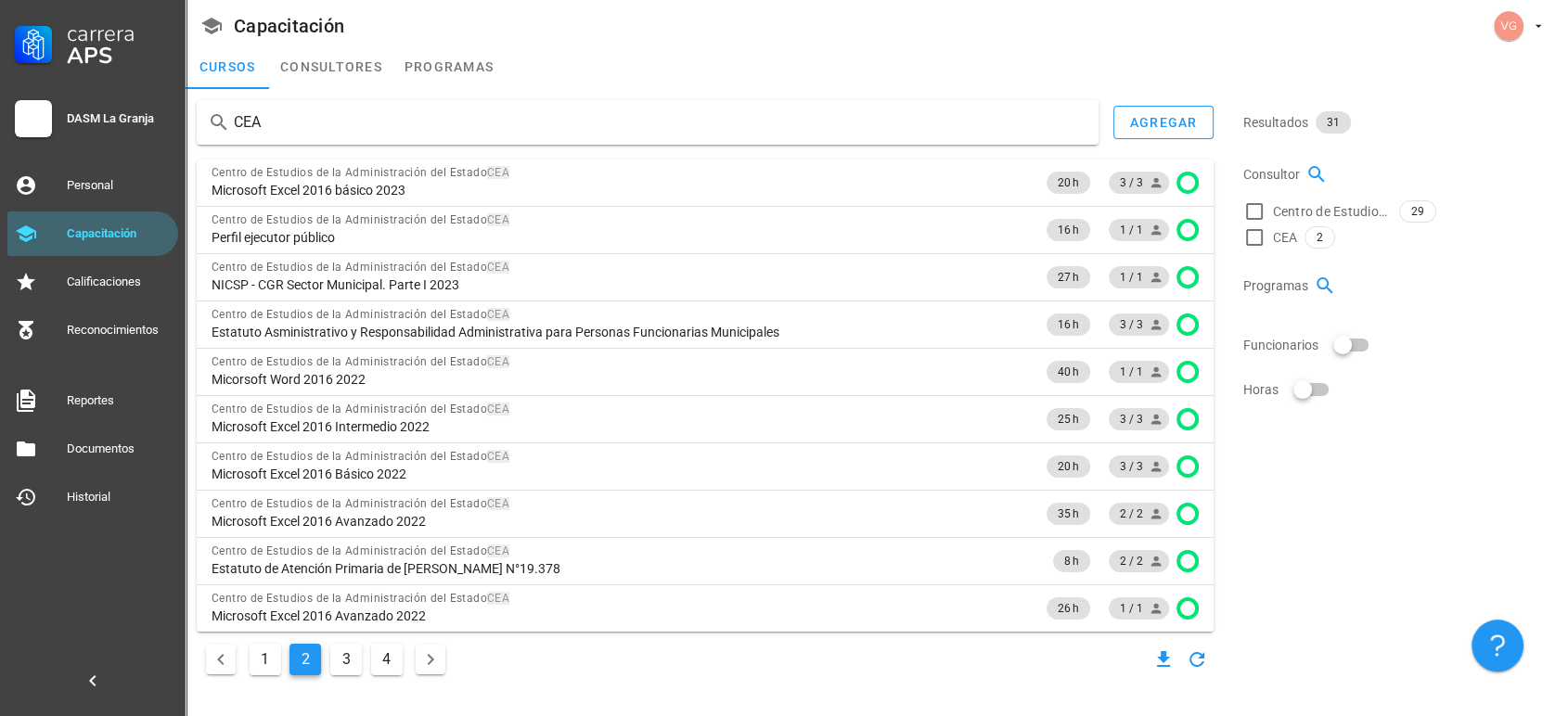
click at [333, 638] on button "3" at bounding box center [346, 660] width 31 height 31
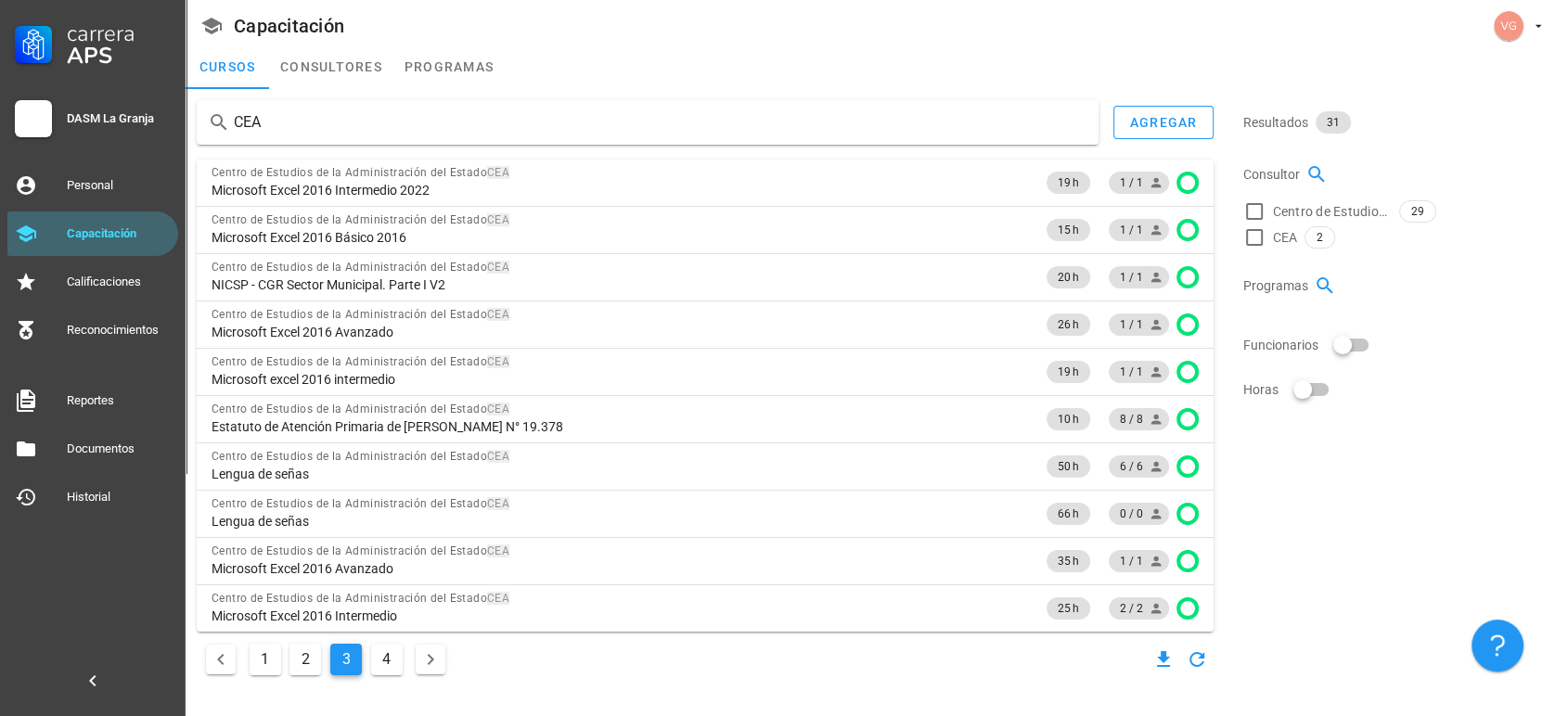
click at [382, 638] on button "4" at bounding box center [386, 660] width 31 height 31
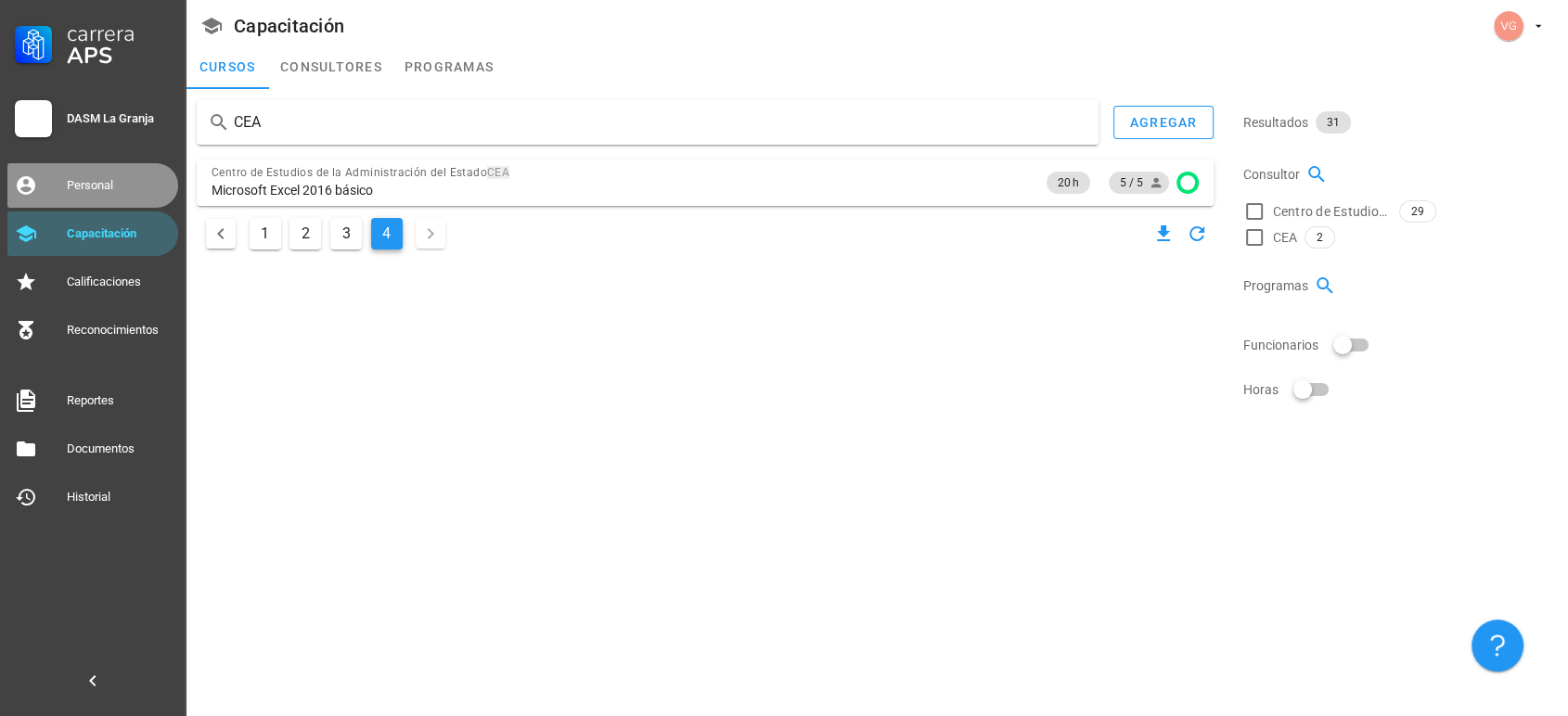
click at [126, 196] on div "Personal" at bounding box center [119, 185] width 104 height 29
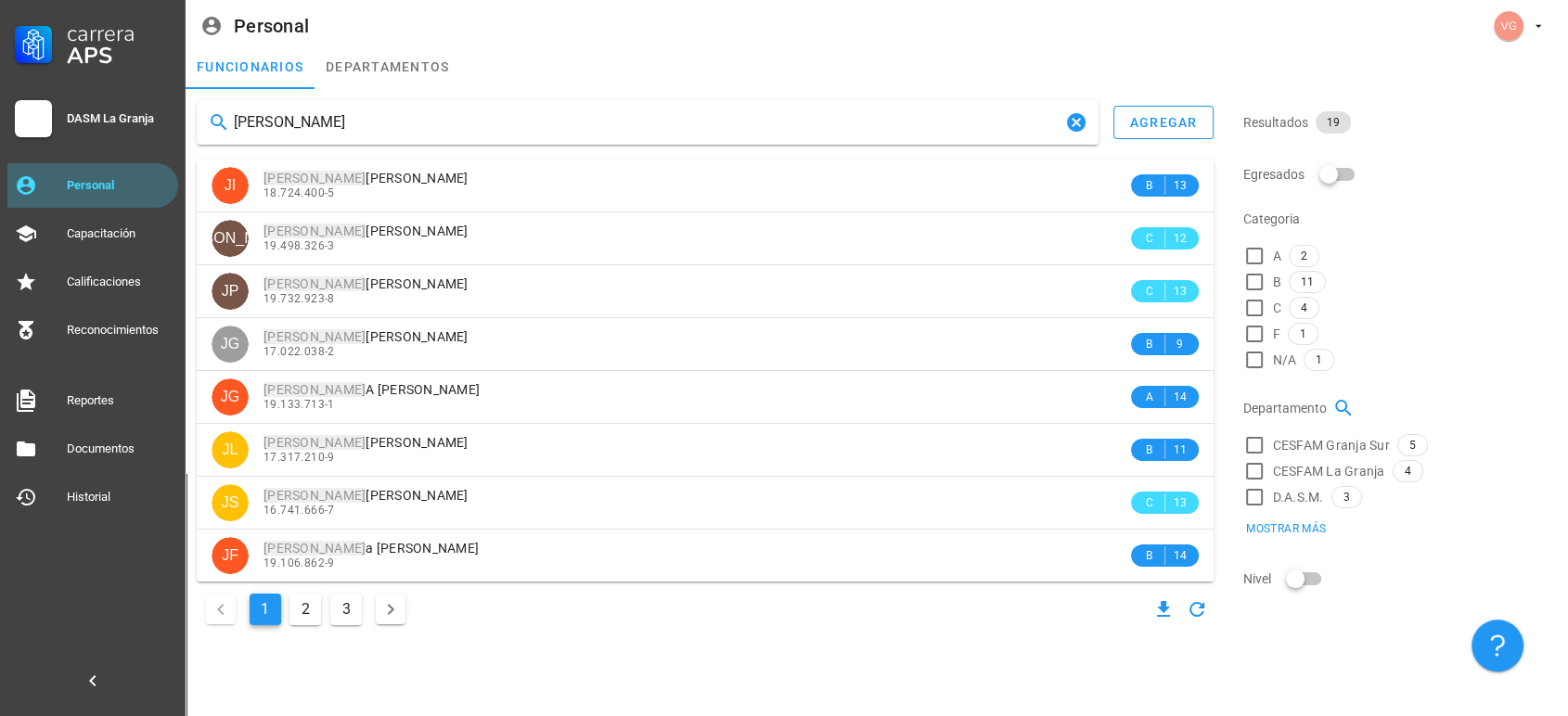
type input "[PERSON_NAME]"
click at [513, 598] on div "1 2 3" at bounding box center [705, 610] width 1017 height 41
click at [243, 117] on input "[PERSON_NAME]" at bounding box center [647, 123] width 828 height 29
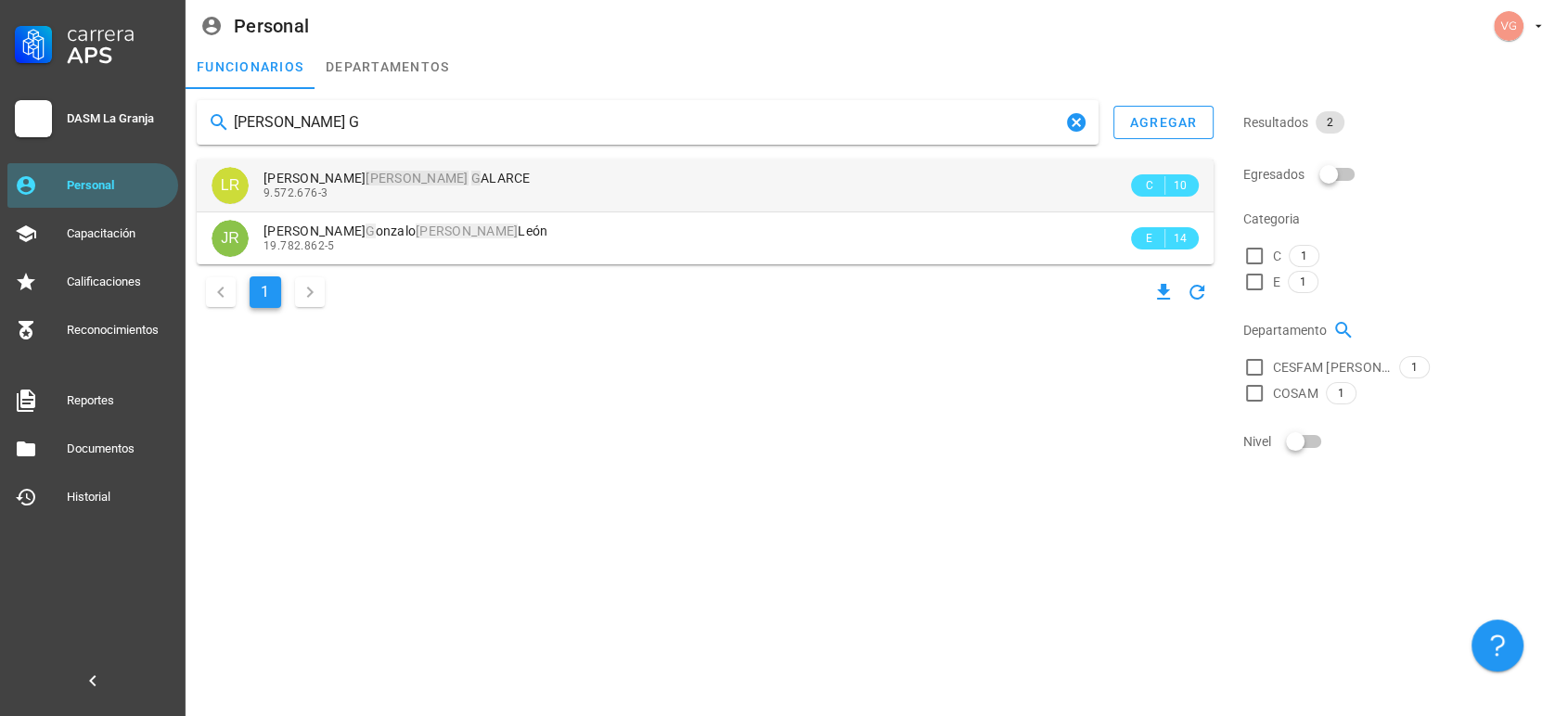
type input "[PERSON_NAME] G"
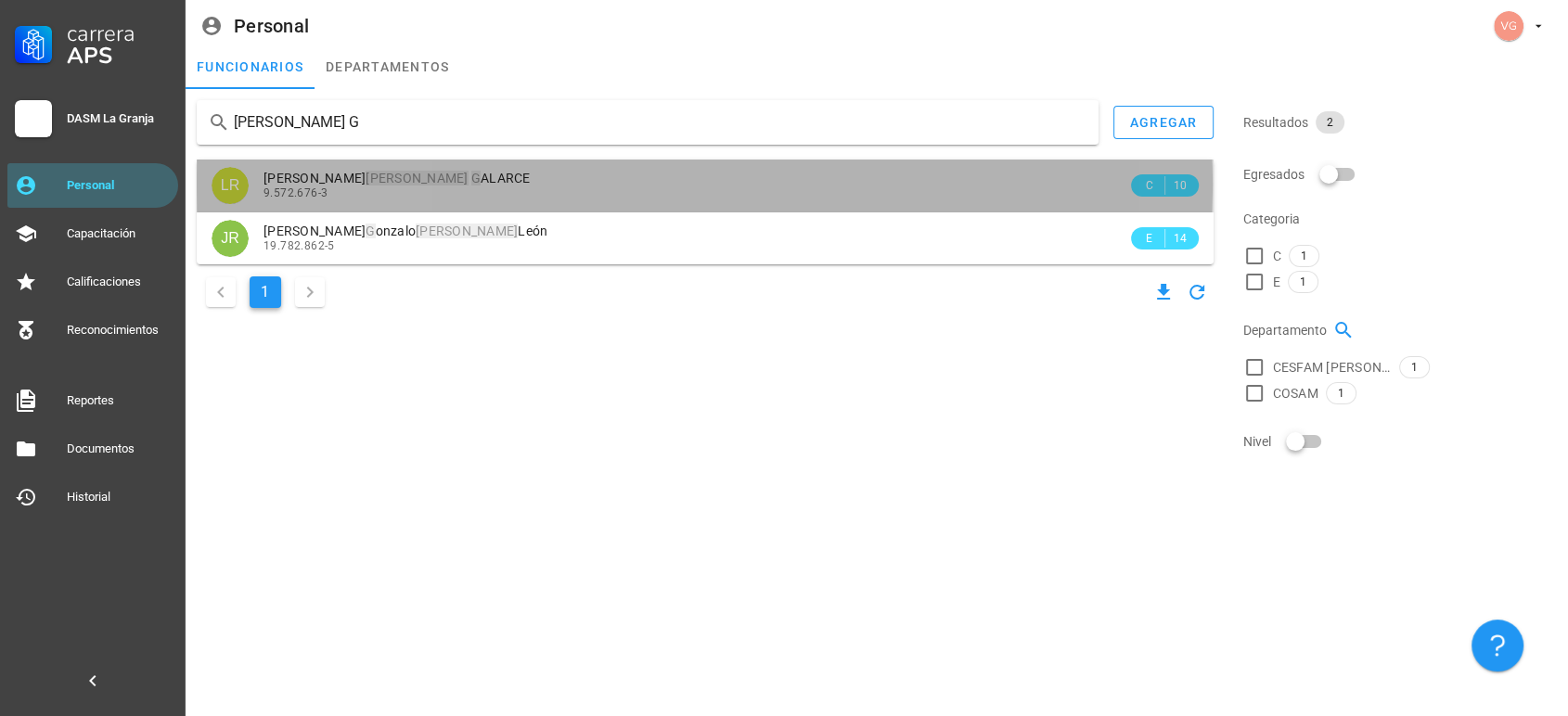
click at [452, 180] on div "[PERSON_NAME] G ALARCE" at bounding box center [695, 179] width 864 height 16
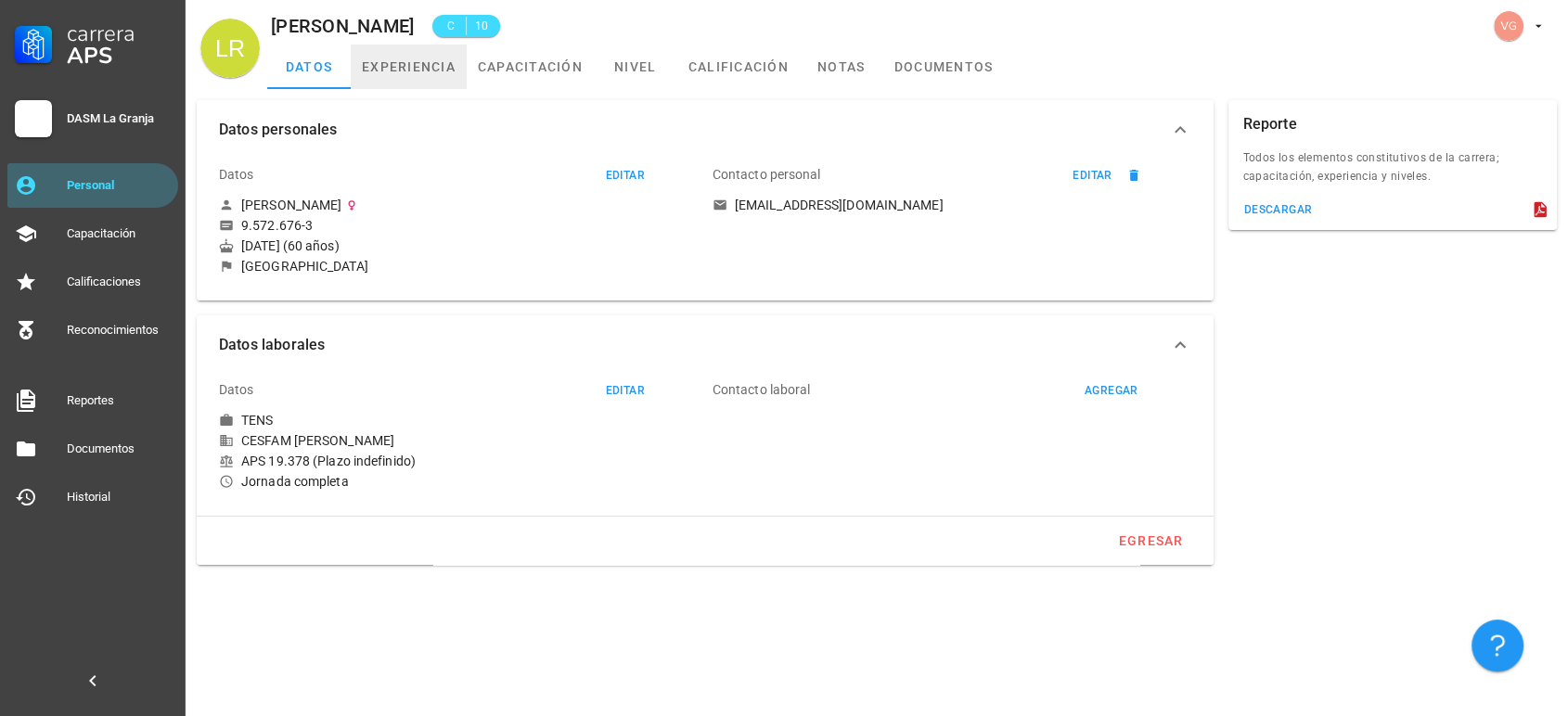
click at [403, 63] on link "experiencia" at bounding box center [409, 66] width 116 height 44
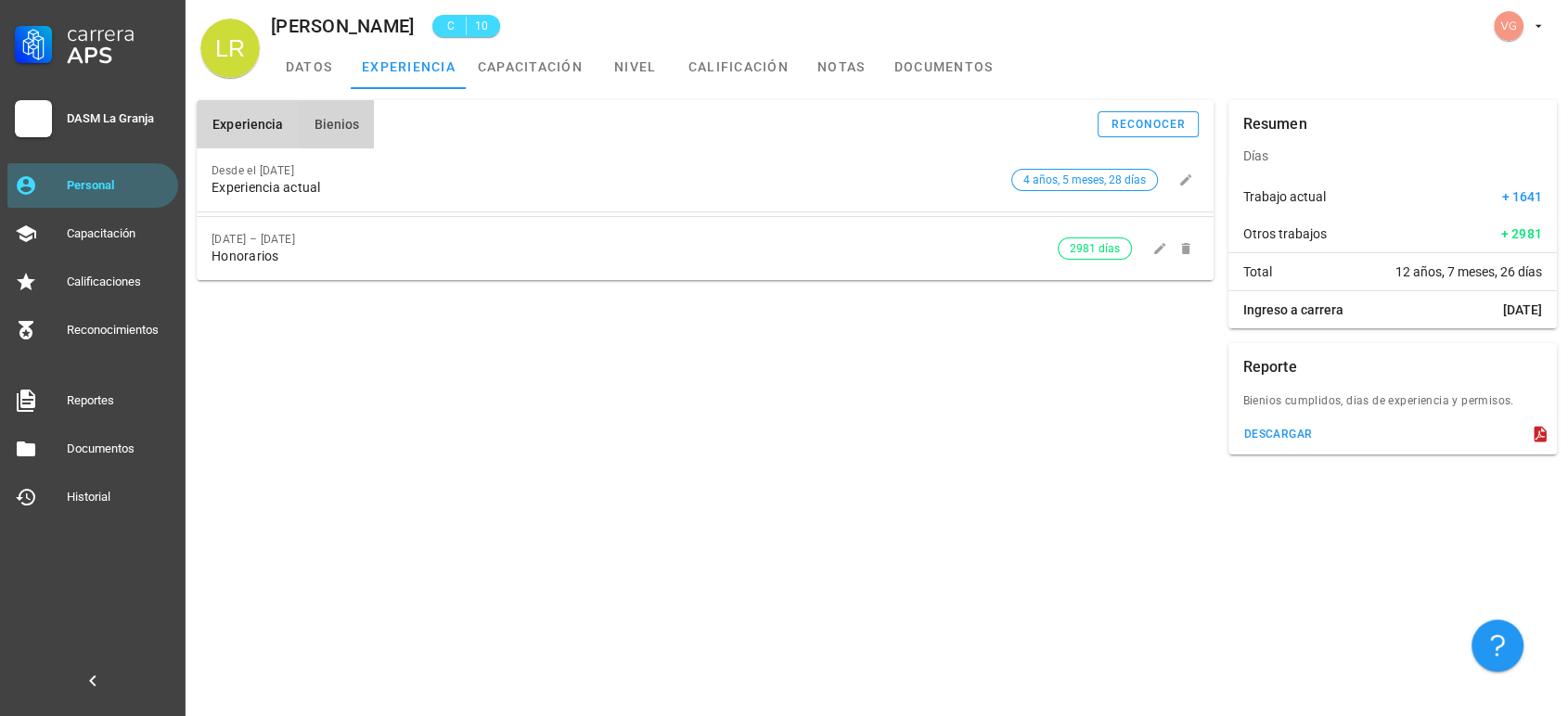
click at [321, 130] on span "Bienios" at bounding box center [335, 124] width 46 height 15
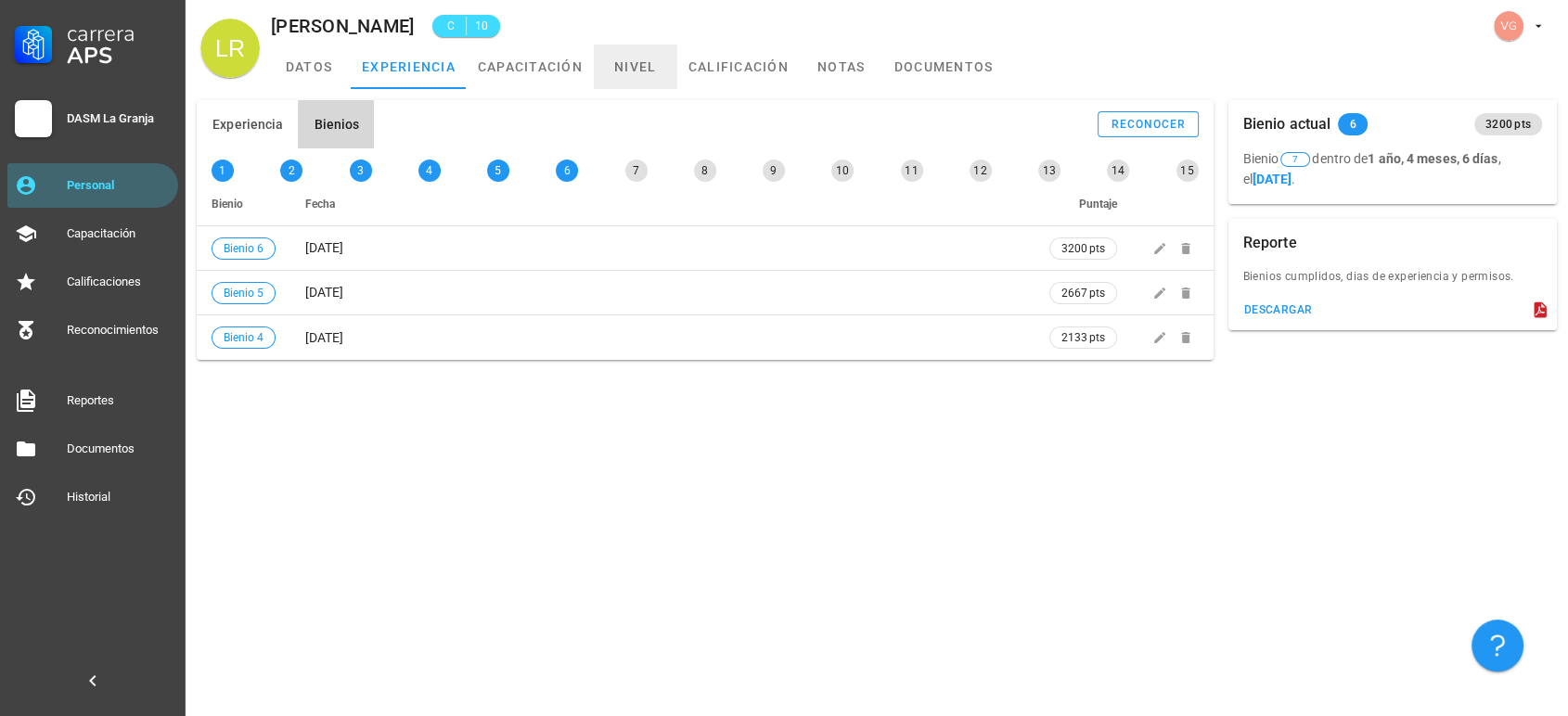
click at [626, 73] on link "nivel" at bounding box center [635, 66] width 83 height 44
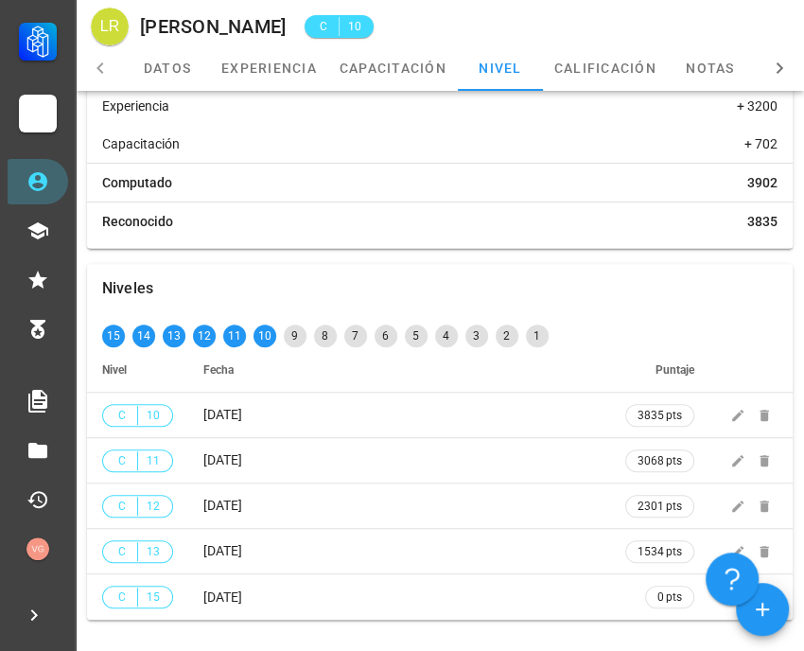
scroll to position [210, 0]
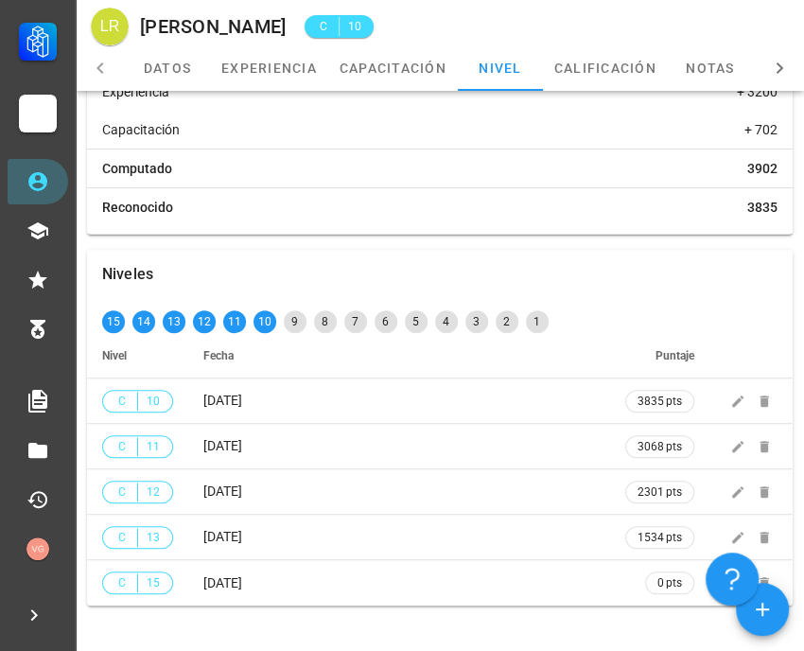
click at [434, 248] on div "Niveles 15 14 13 12 11 10 9 8 7 6 5 4 3 2 1 Nivel Fecha Puntaje C 10 [DATE] 383…" at bounding box center [439, 427] width 721 height 371
